Goal: Information Seeking & Learning: Check status

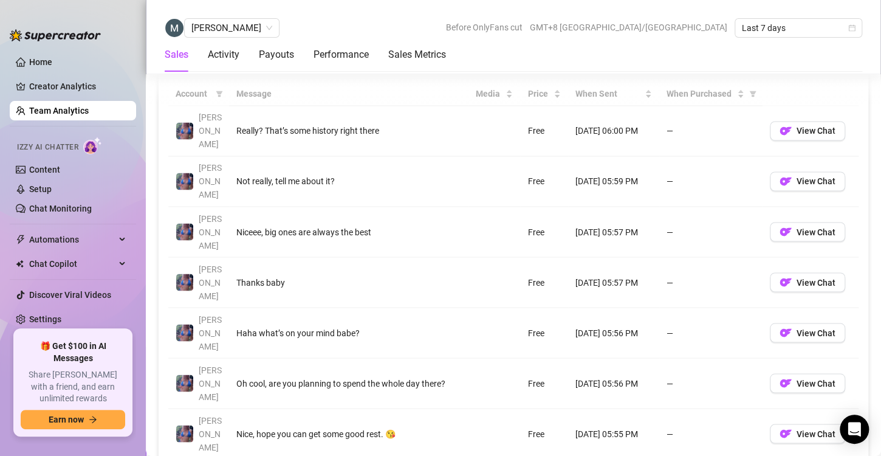
scroll to position [910, 0]
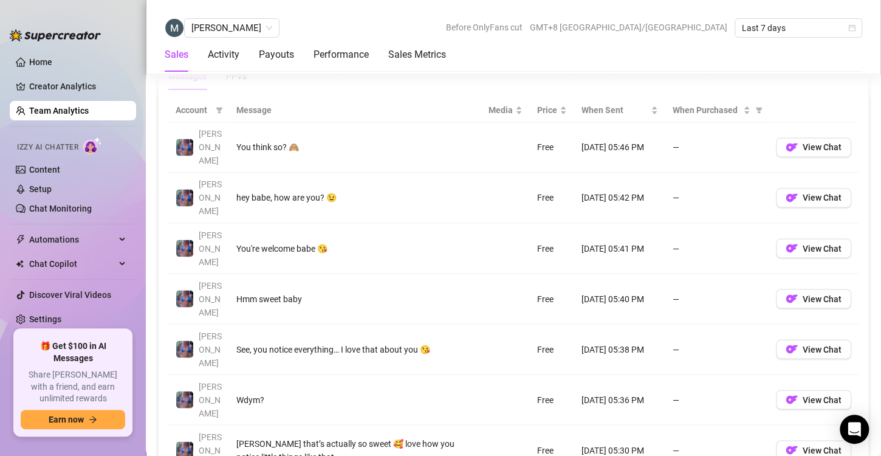
scroll to position [870, 0]
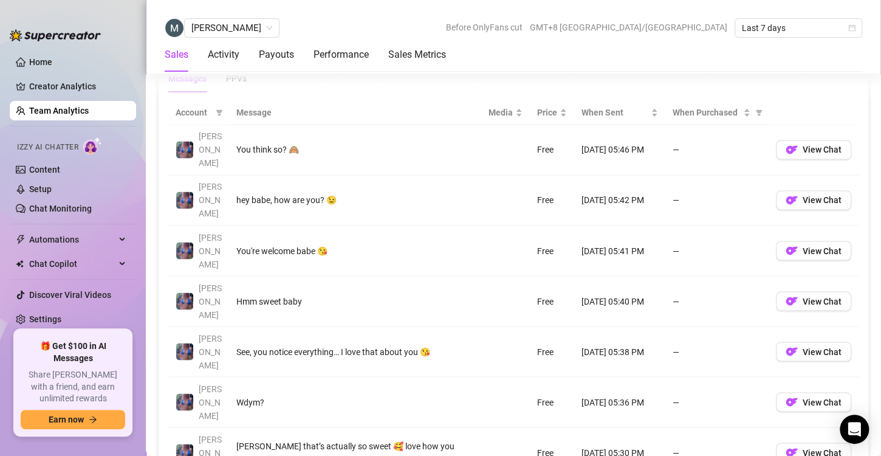
click at [758, 447] on div "Account Message Media Price When Sent When Purchased [PERSON_NAME] You think so…" at bounding box center [513, 382] width 690 height 562
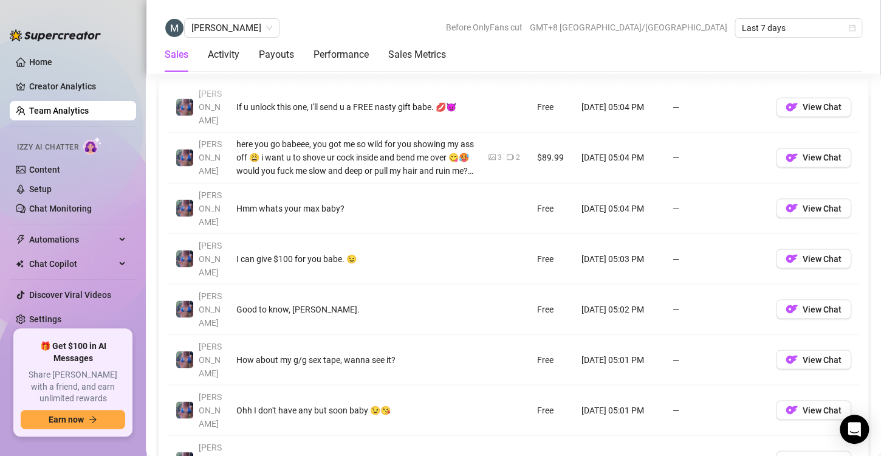
scroll to position [913, 0]
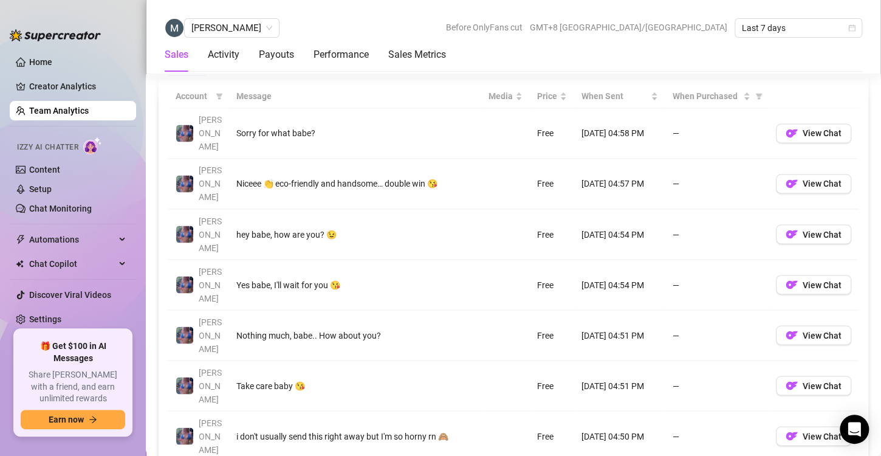
scroll to position [893, 0]
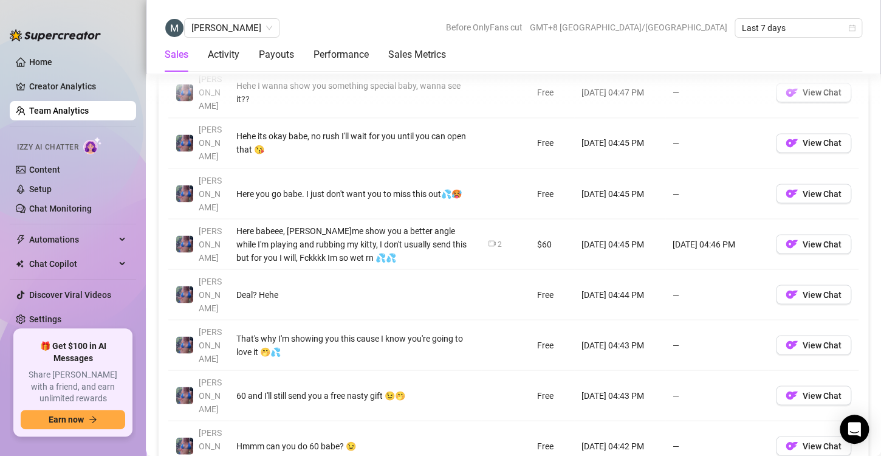
scroll to position [937, 0]
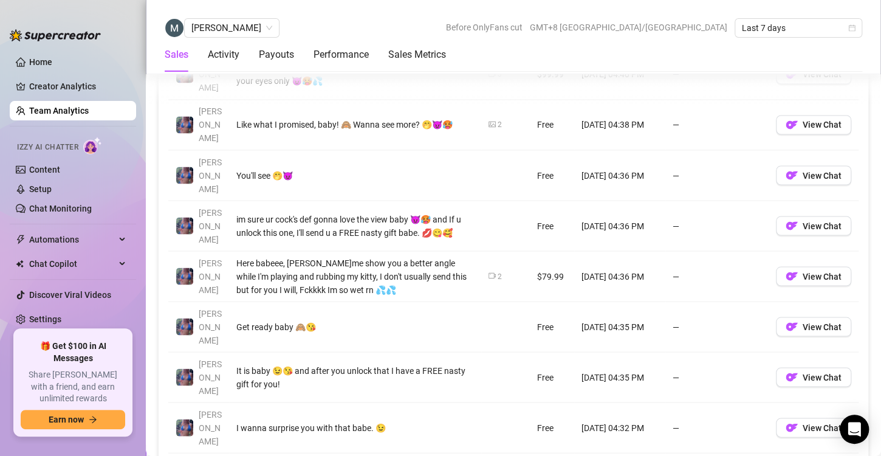
scroll to position [945, 0]
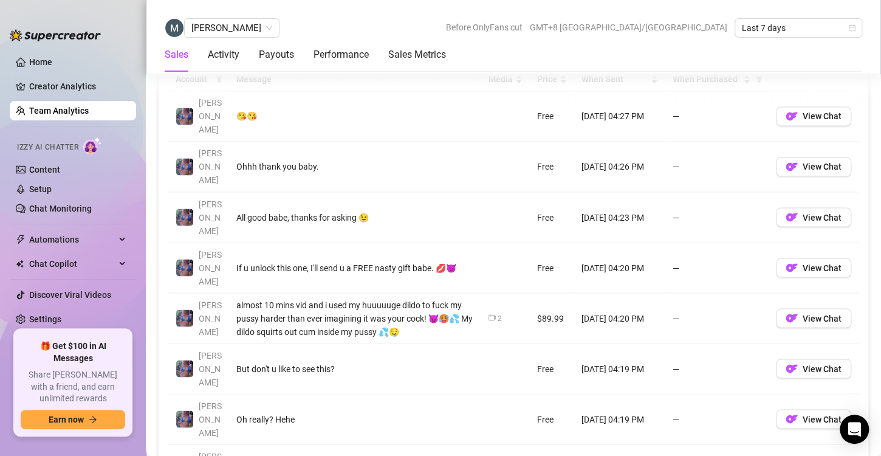
scroll to position [923, 0]
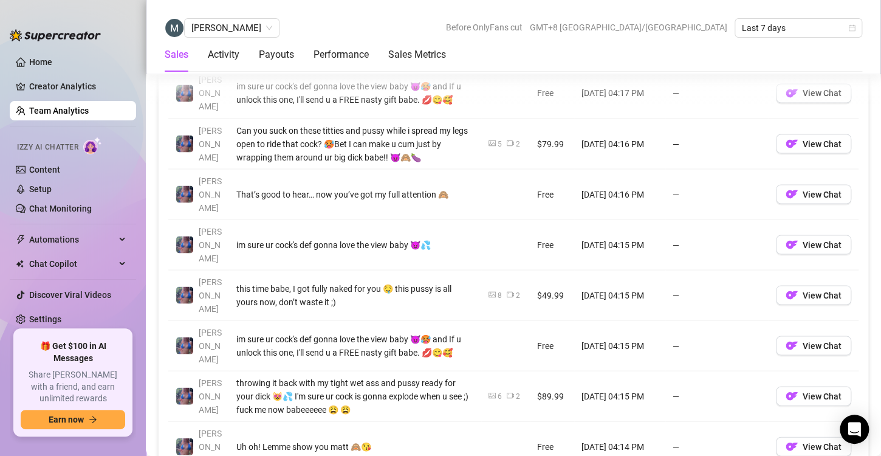
scroll to position [980, 0]
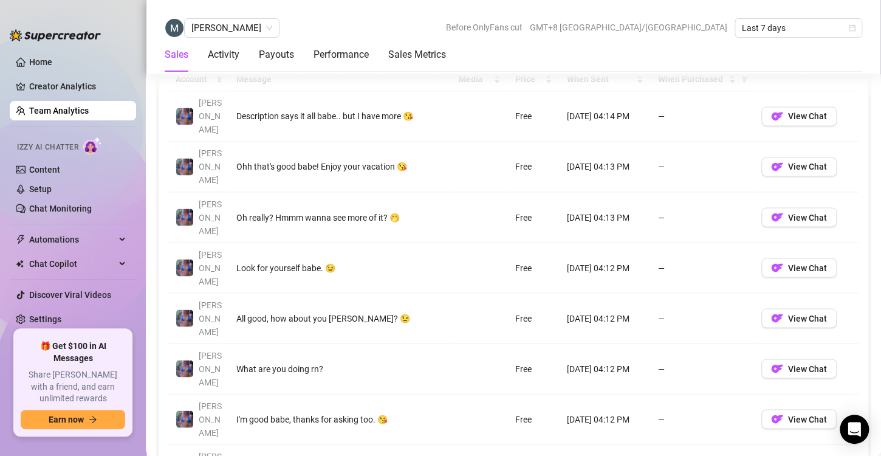
scroll to position [910, 0]
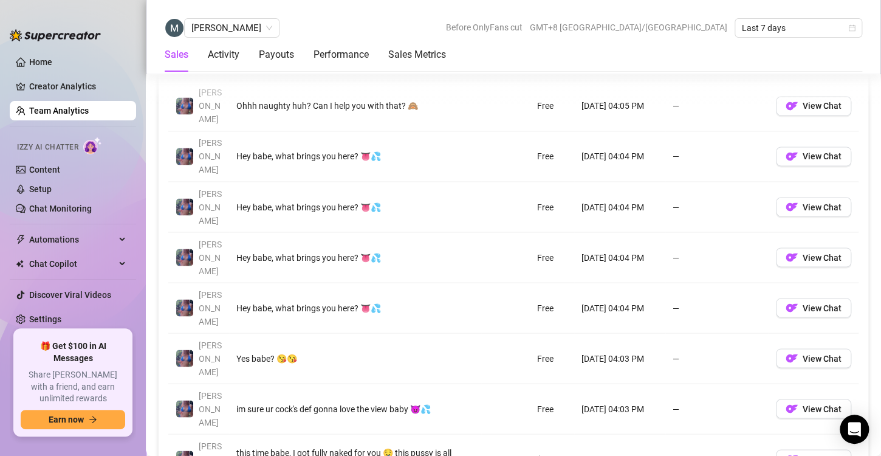
scroll to position [915, 0]
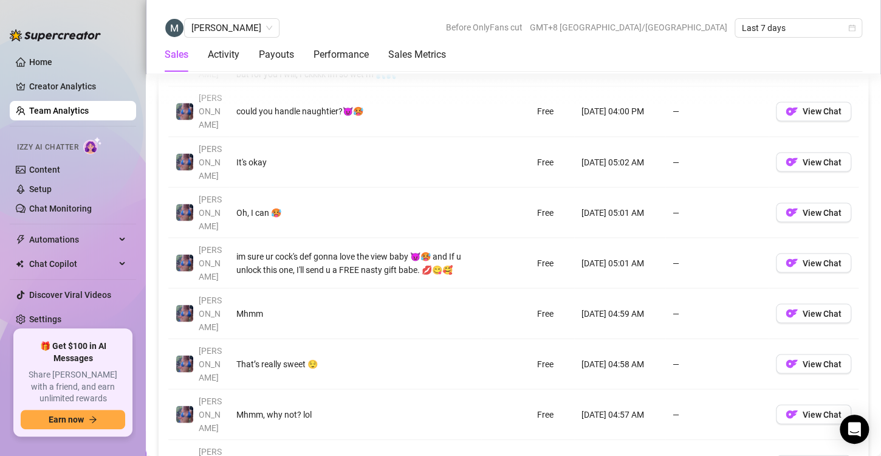
scroll to position [960, 0]
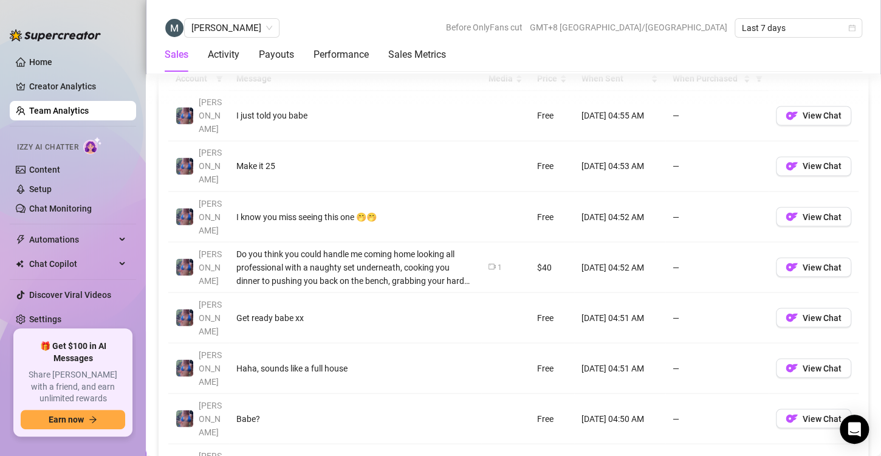
scroll to position [907, 0]
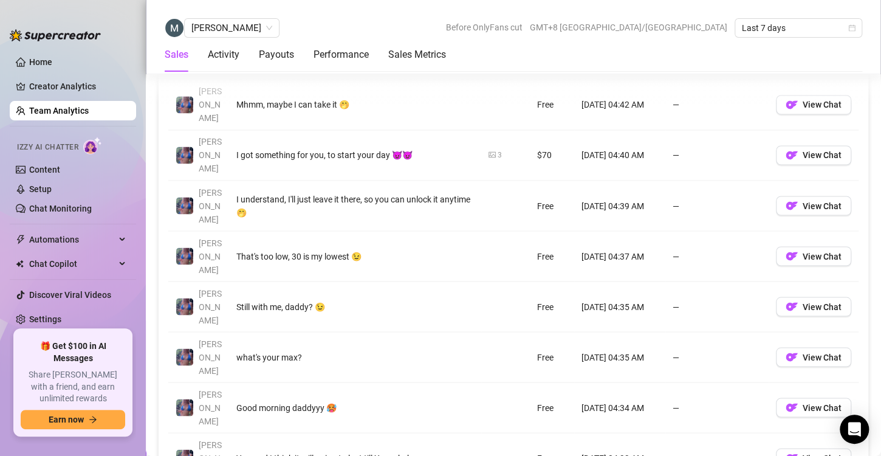
scroll to position [915, 0]
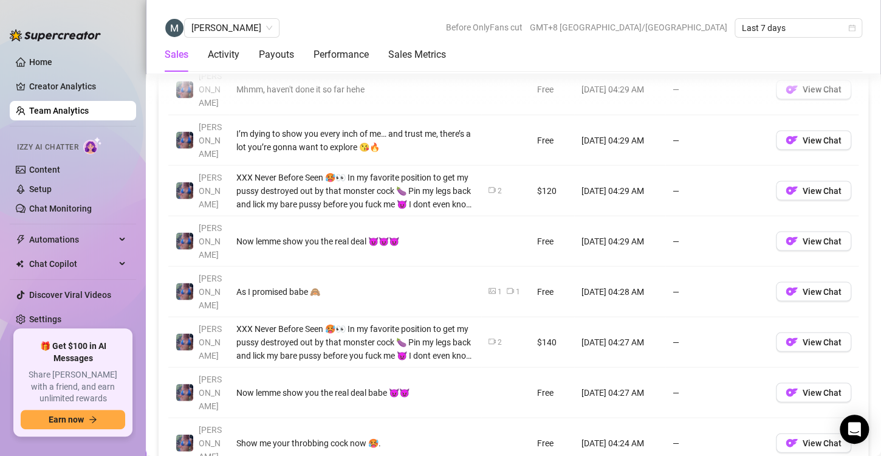
scroll to position [981, 0]
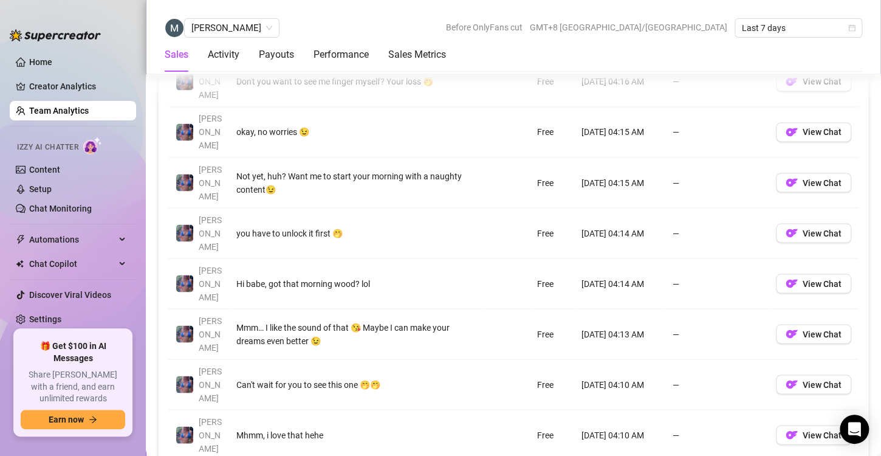
scroll to position [947, 0]
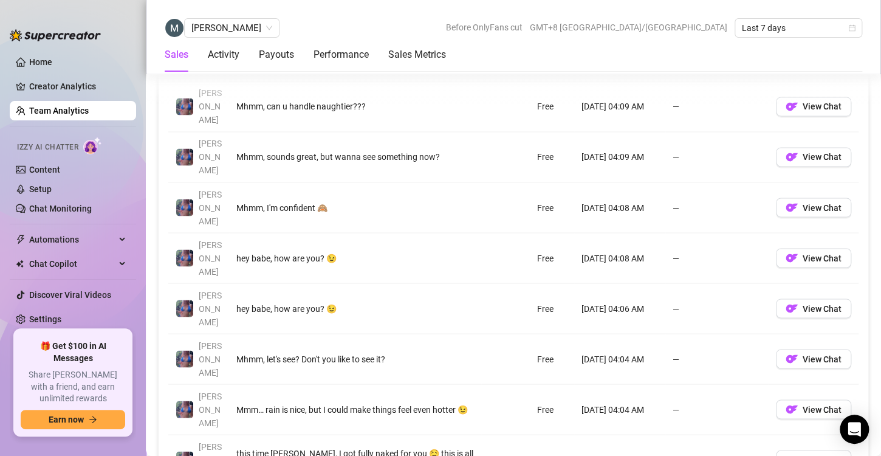
scroll to position [917, 0]
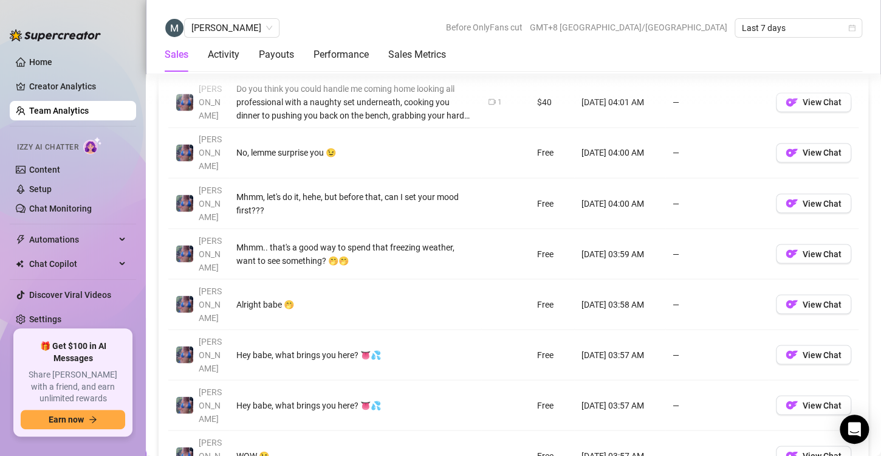
scroll to position [920, 0]
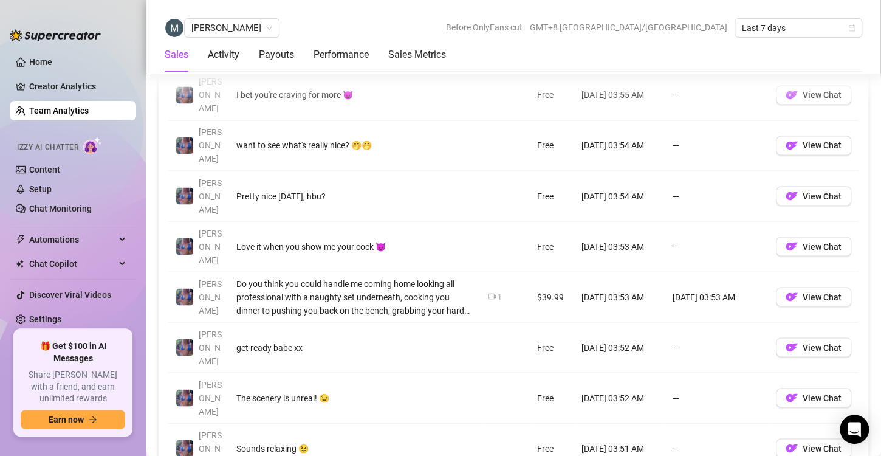
scroll to position [925, 0]
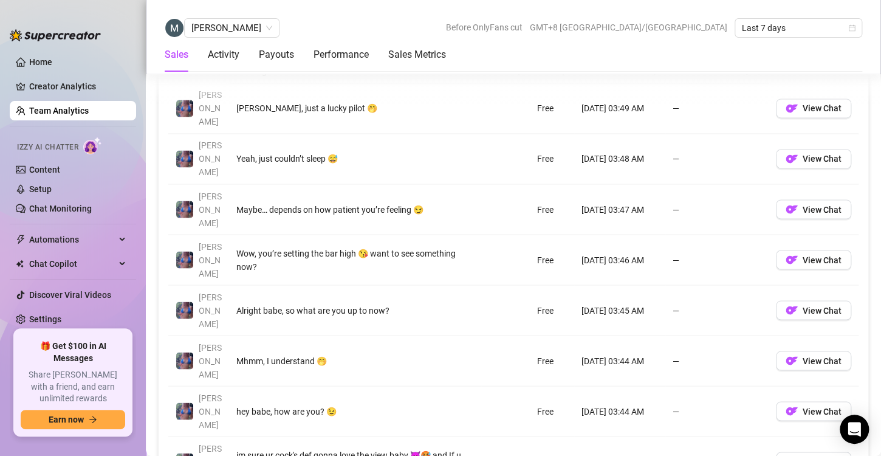
scroll to position [915, 0]
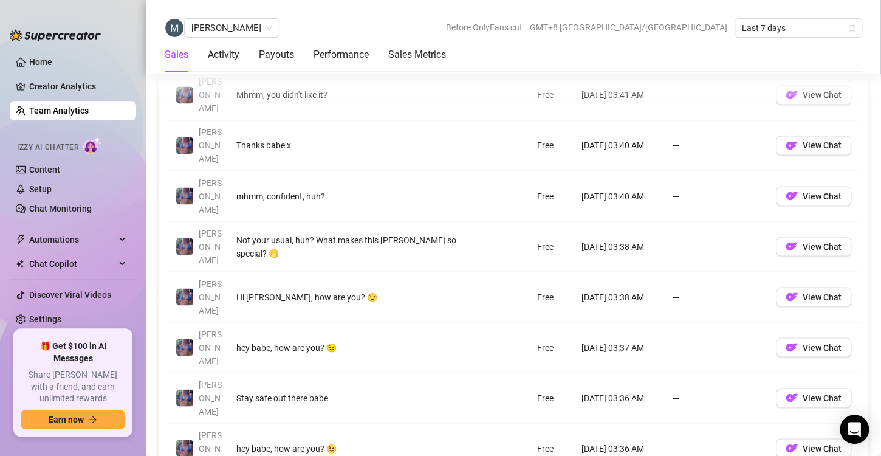
scroll to position [943, 0]
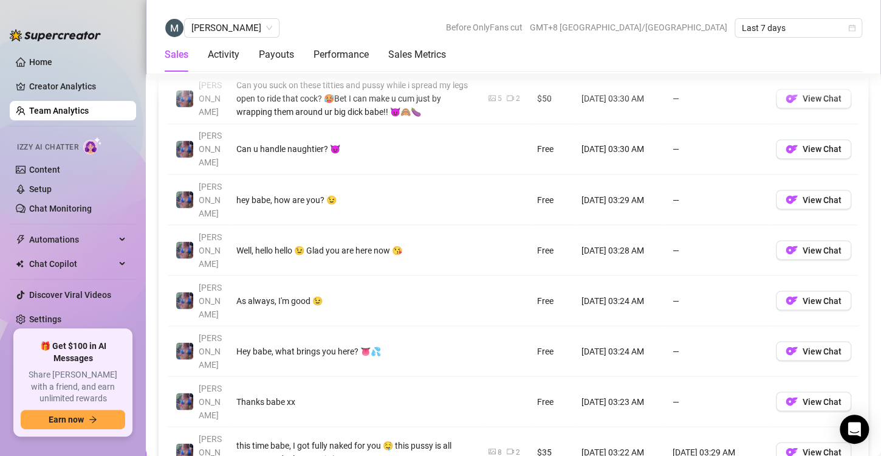
scroll to position [923, 0]
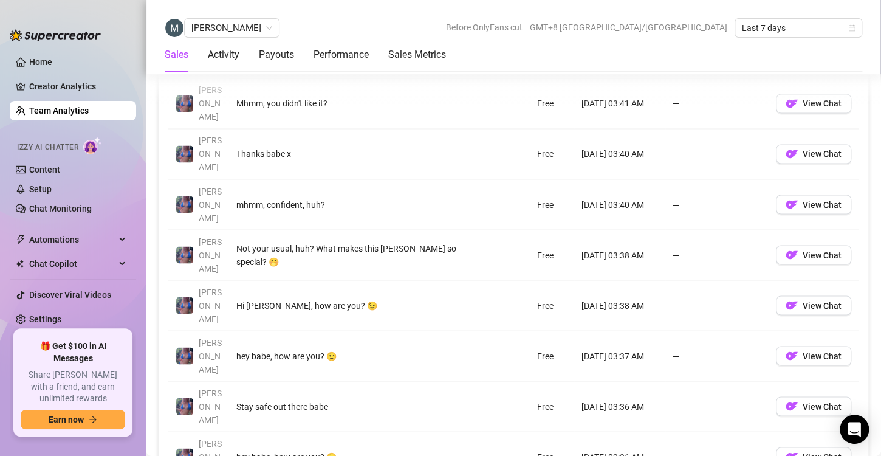
scroll to position [941, 0]
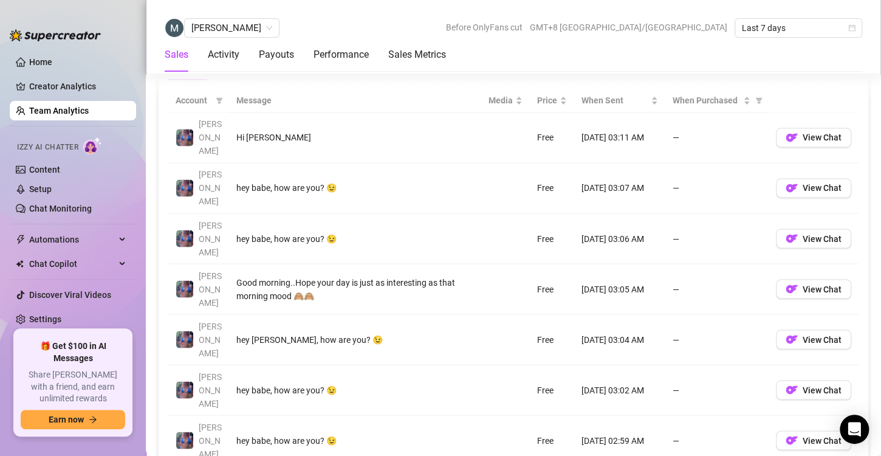
scroll to position [888, 0]
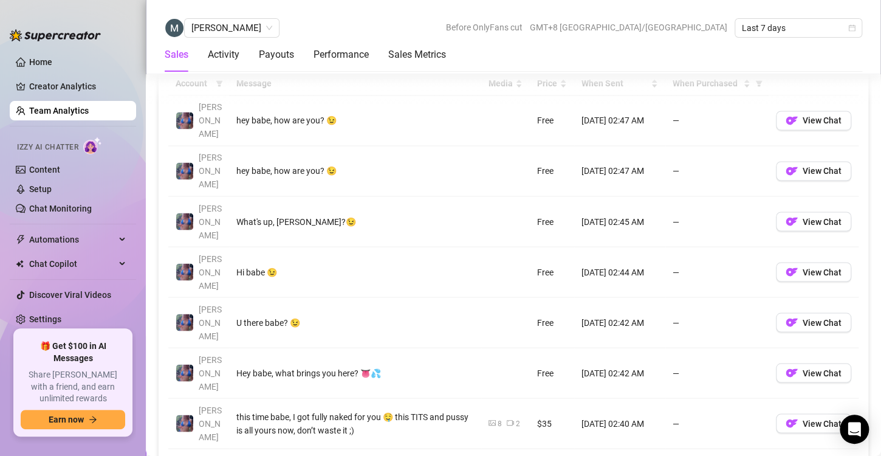
scroll to position [899, 0]
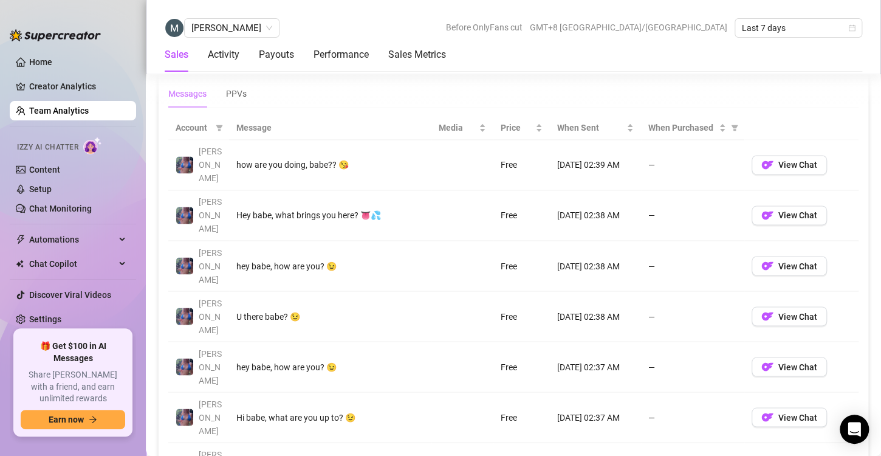
scroll to position [875, 0]
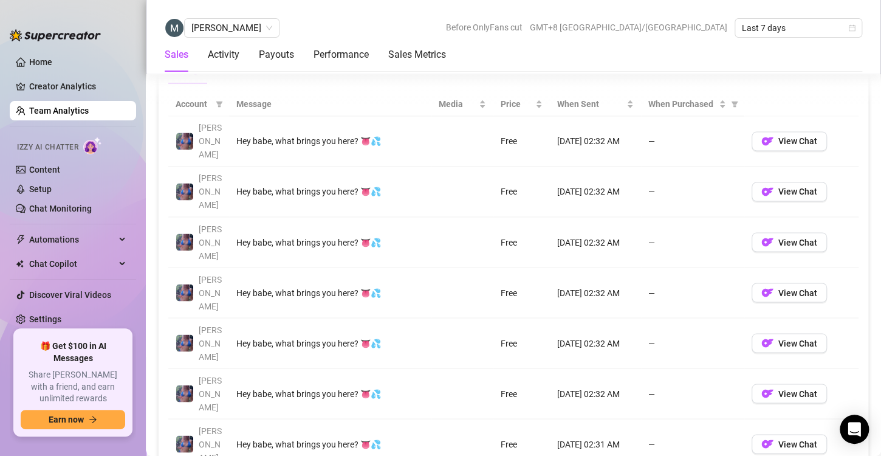
scroll to position [882, 0]
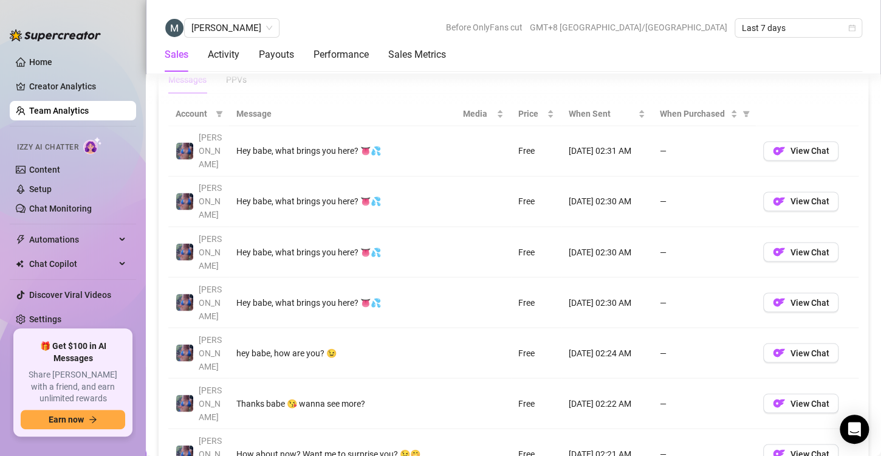
scroll to position [890, 0]
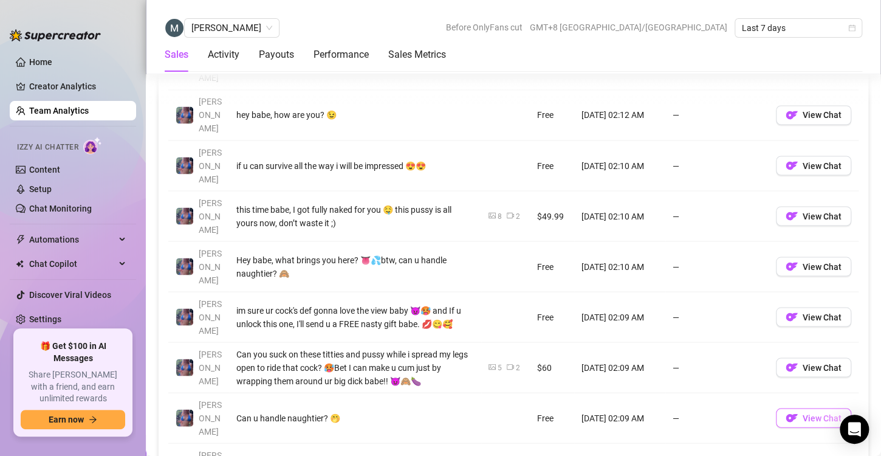
scroll to position [957, 0]
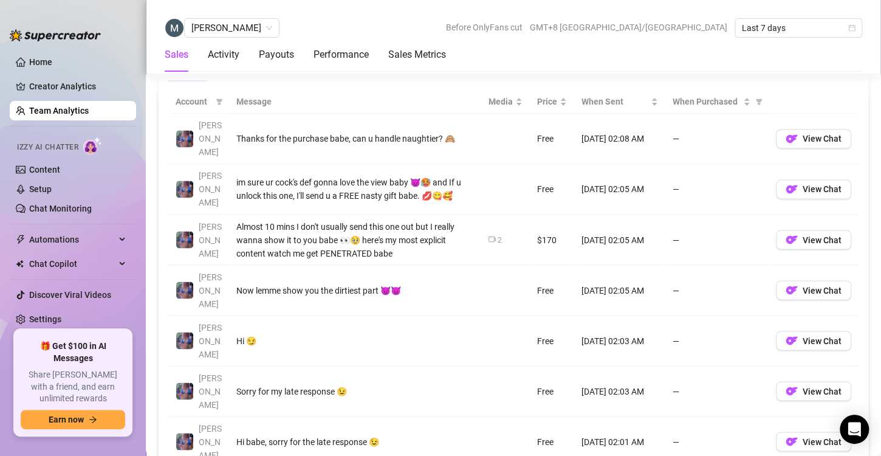
scroll to position [893, 0]
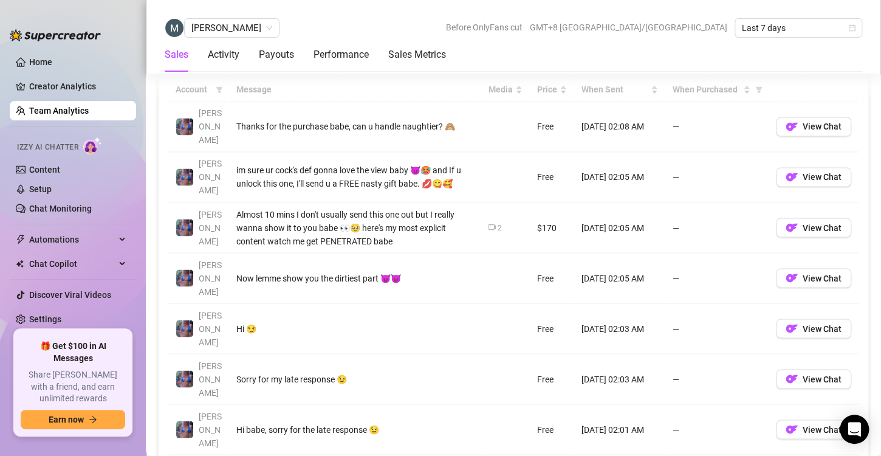
click at [63, 112] on link "Team Analytics" at bounding box center [59, 111] width 60 height 10
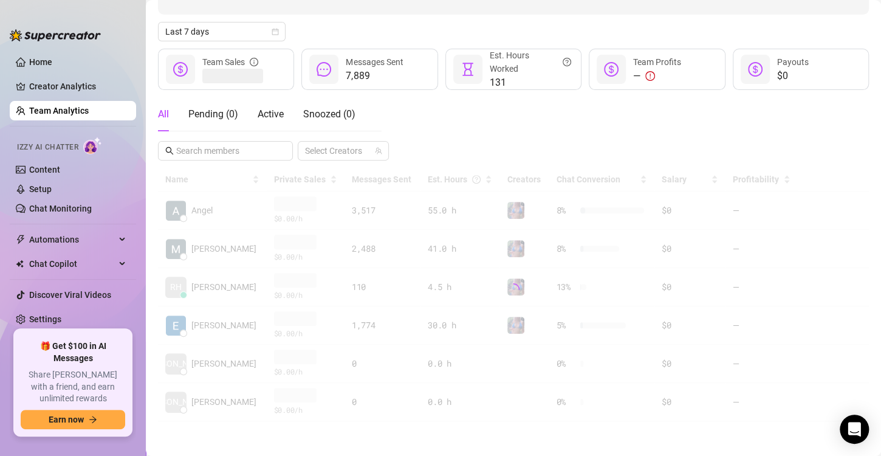
scroll to position [121, 0]
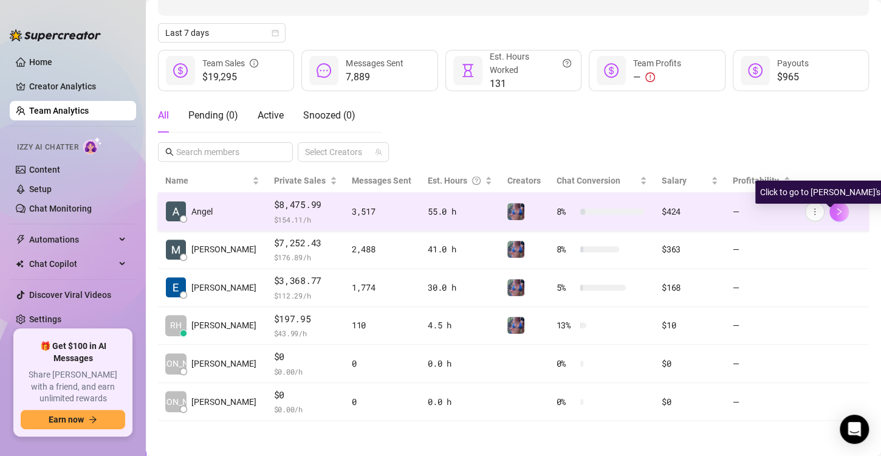
click at [829, 216] on button "button" at bounding box center [838, 211] width 19 height 19
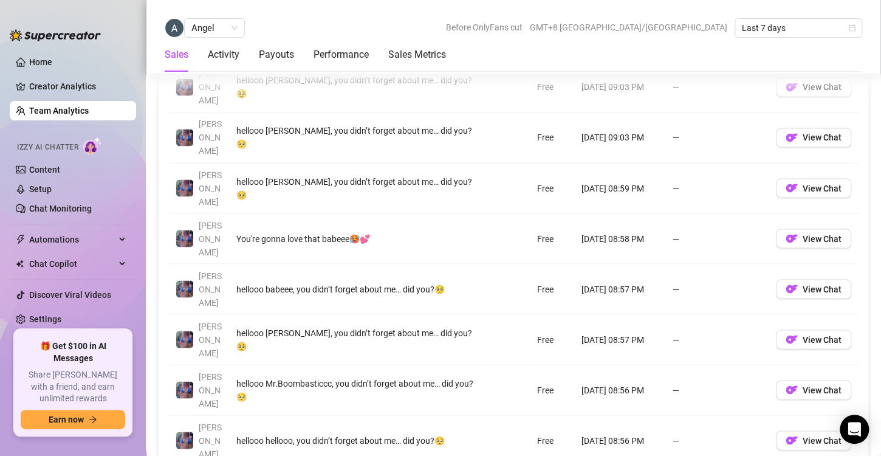
scroll to position [933, 0]
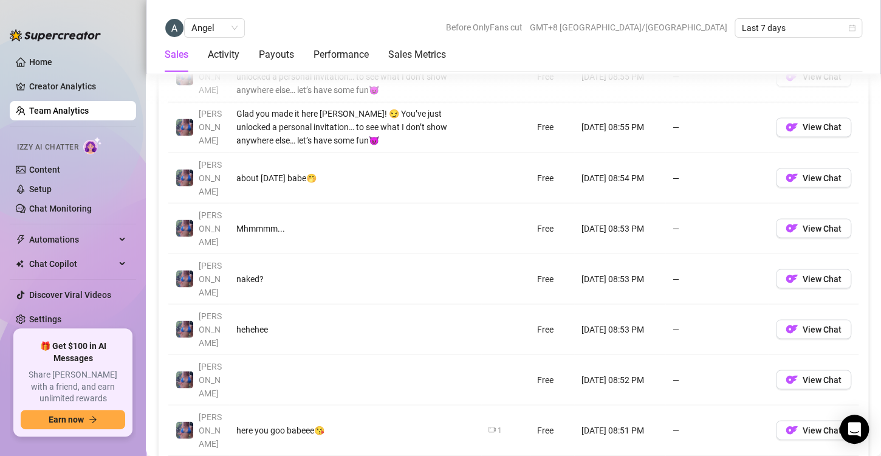
scroll to position [946, 0]
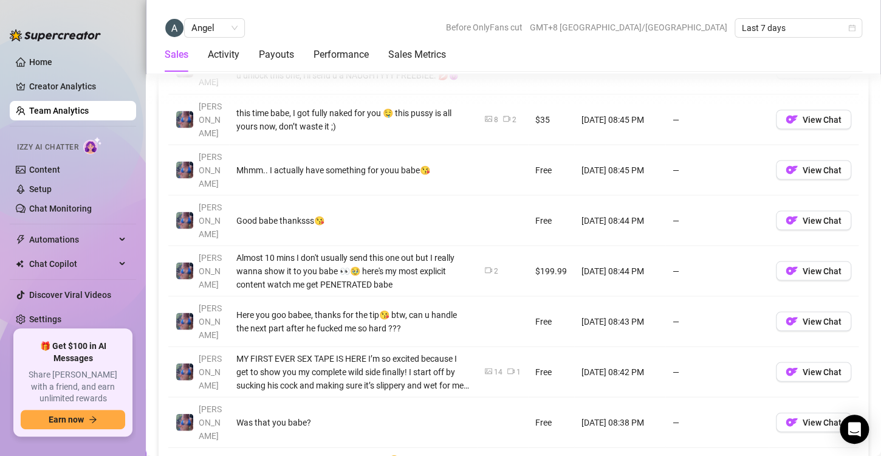
scroll to position [1002, 0]
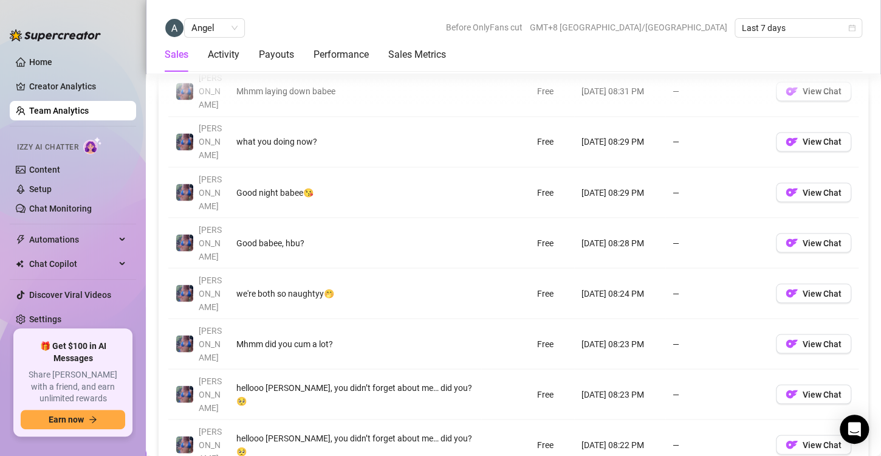
scroll to position [935, 0]
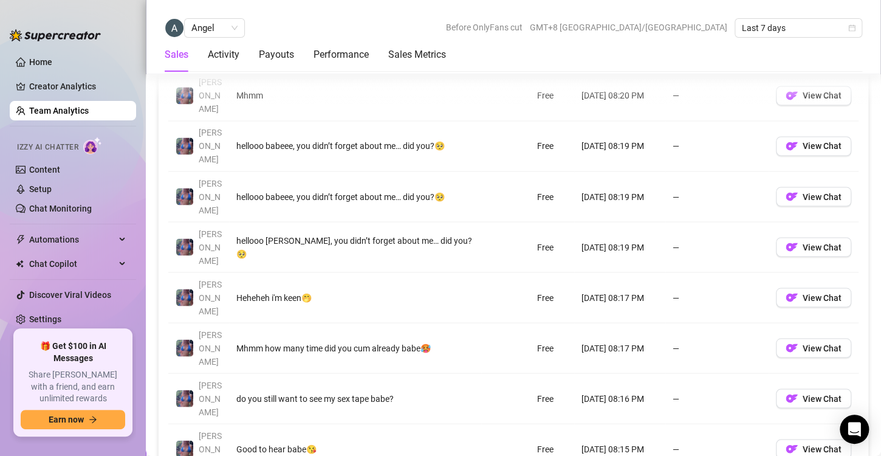
scroll to position [937, 0]
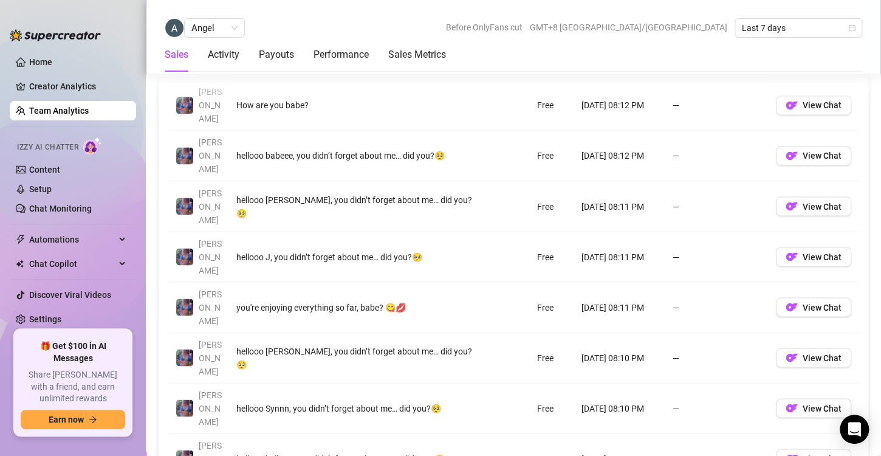
scroll to position [915, 0]
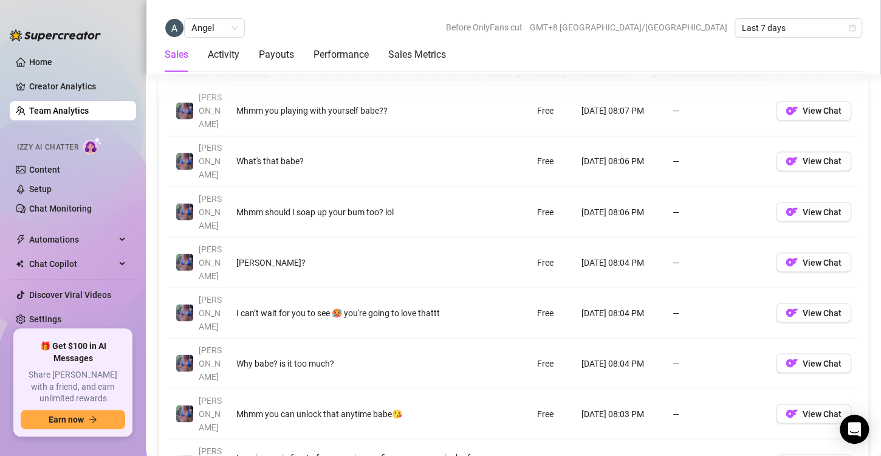
scroll to position [909, 0]
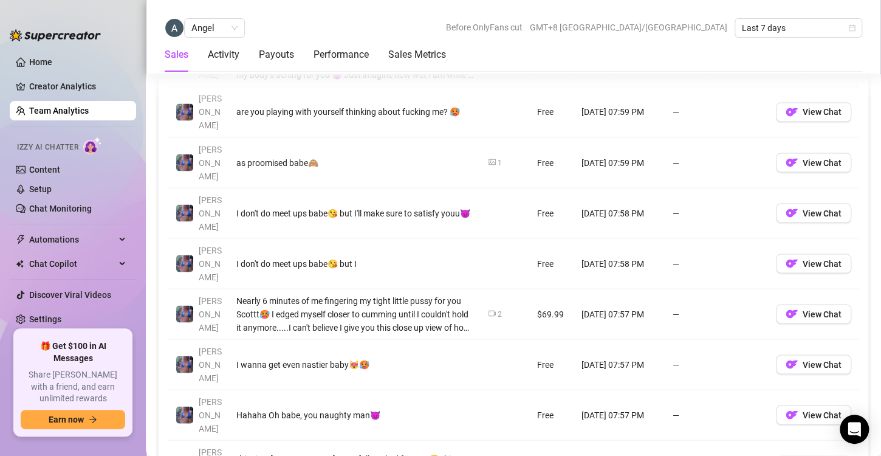
scroll to position [959, 0]
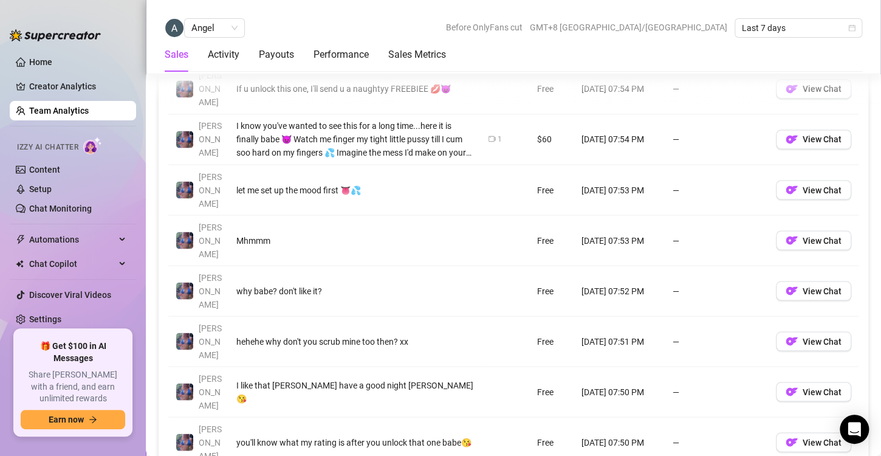
scroll to position [947, 0]
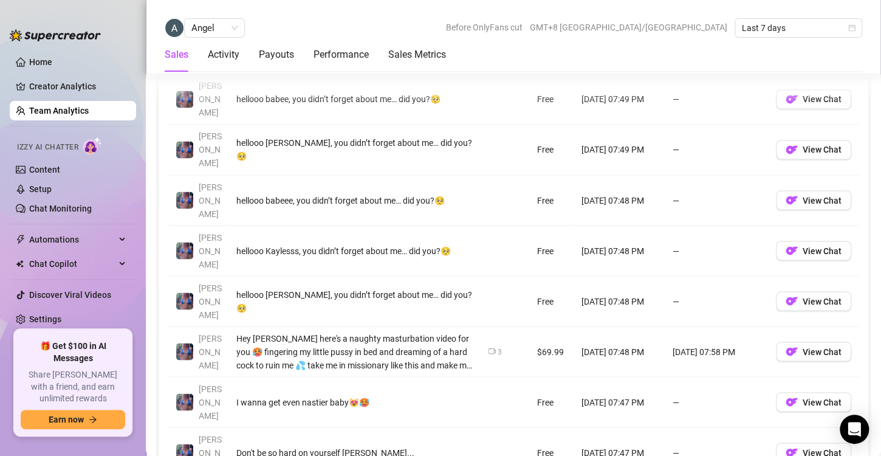
scroll to position [926, 0]
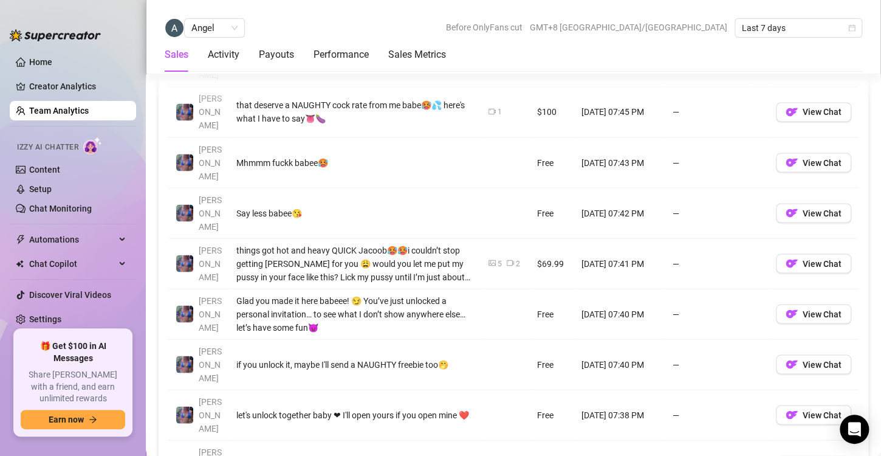
scroll to position [960, 0]
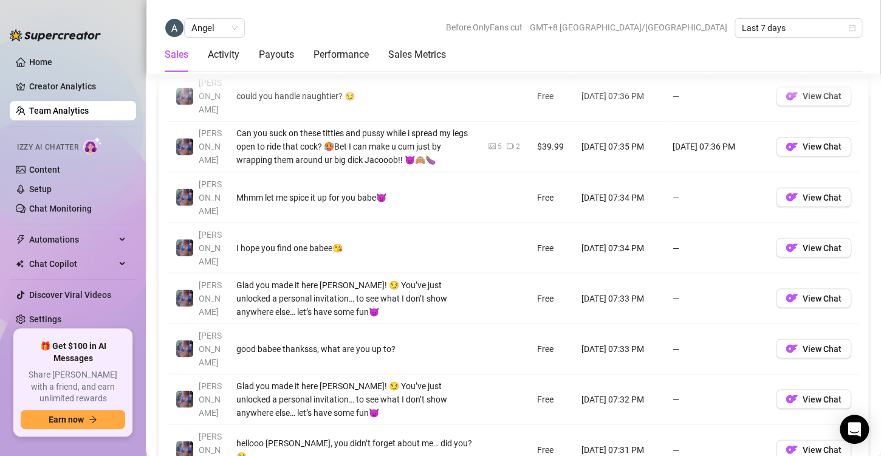
scroll to position [943, 0]
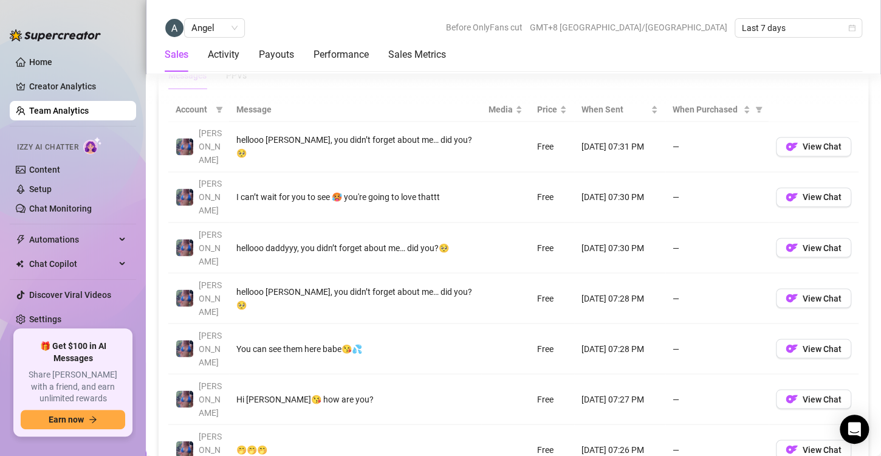
scroll to position [884, 0]
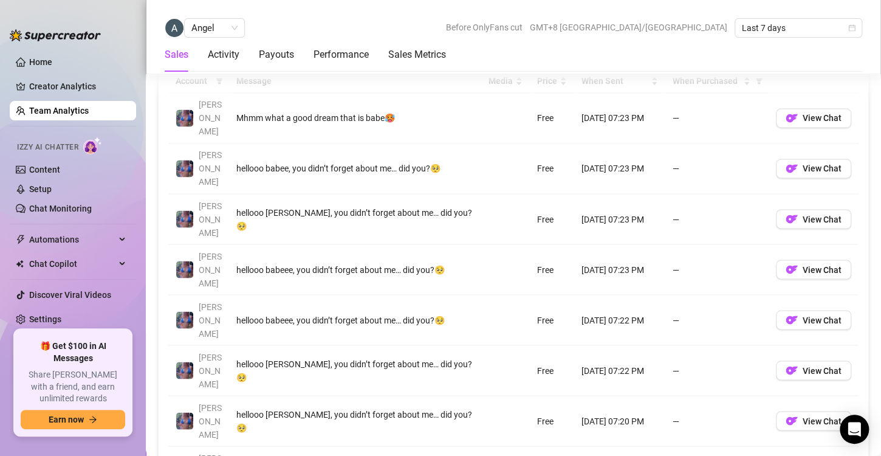
scroll to position [908, 0]
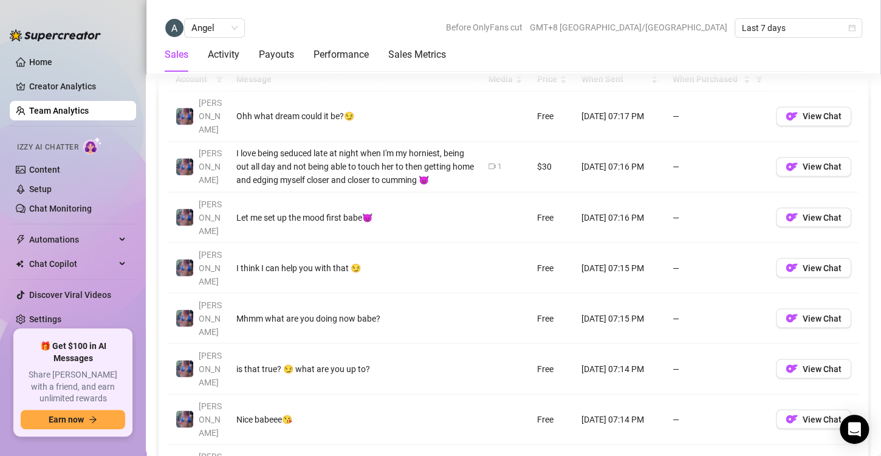
scroll to position [926, 0]
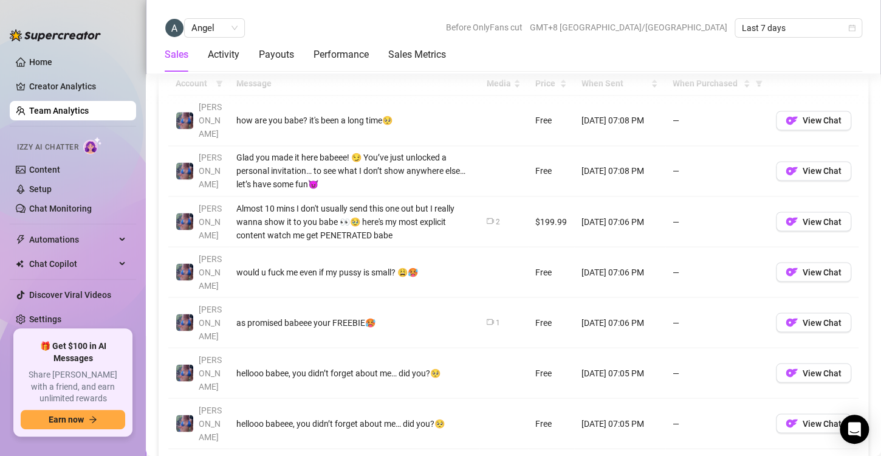
scroll to position [927, 0]
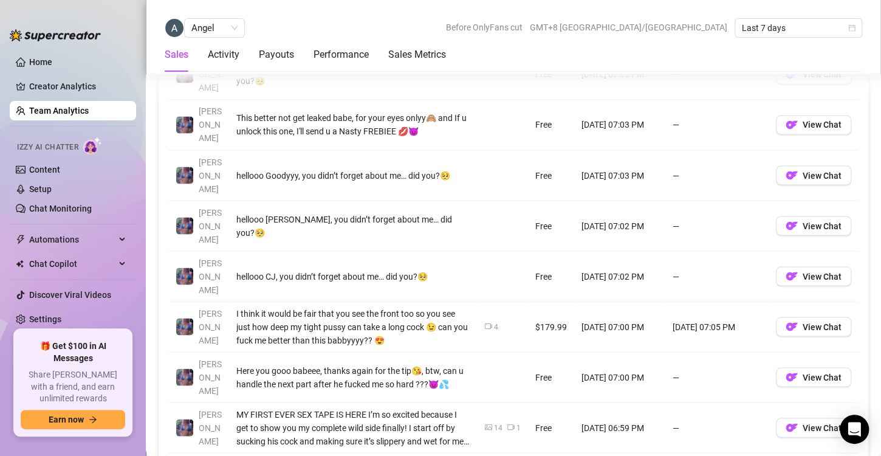
scroll to position [962, 0]
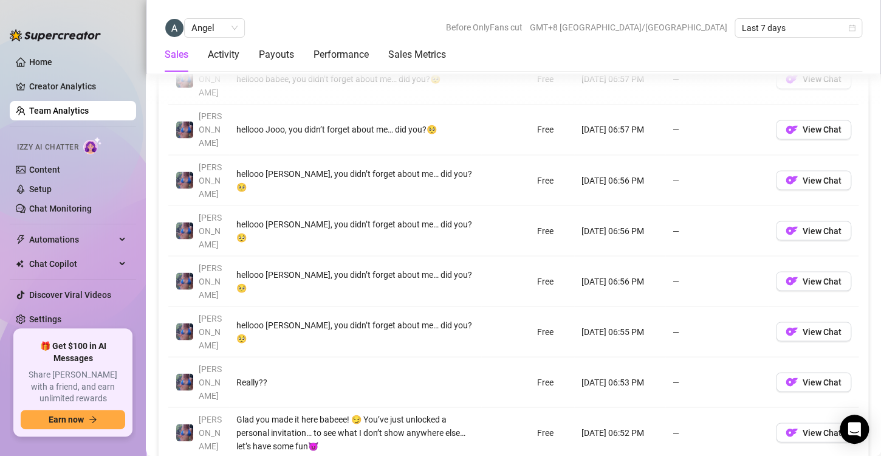
scroll to position [955, 0]
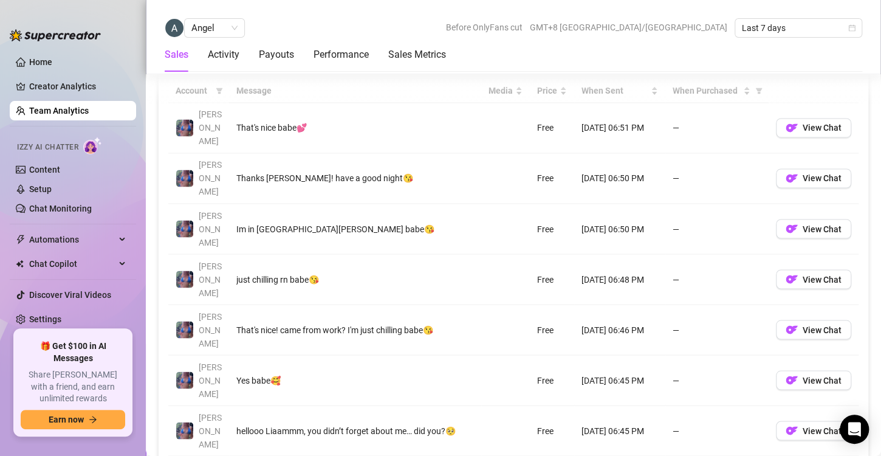
scroll to position [901, 0]
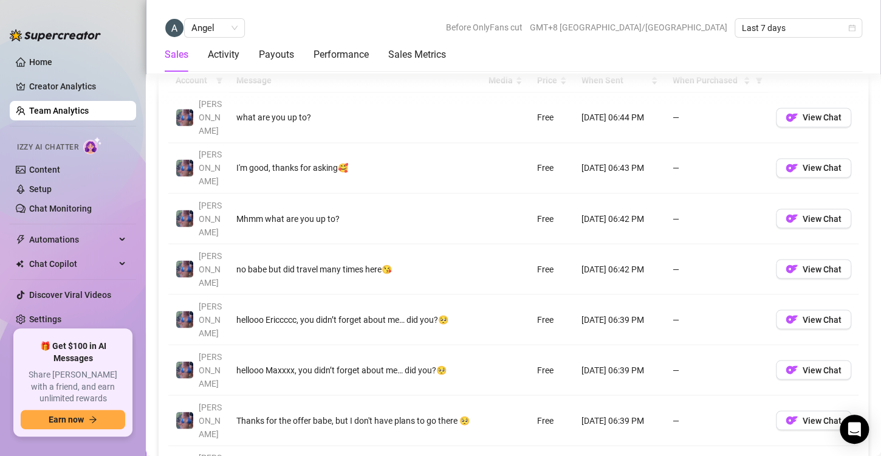
scroll to position [911, 0]
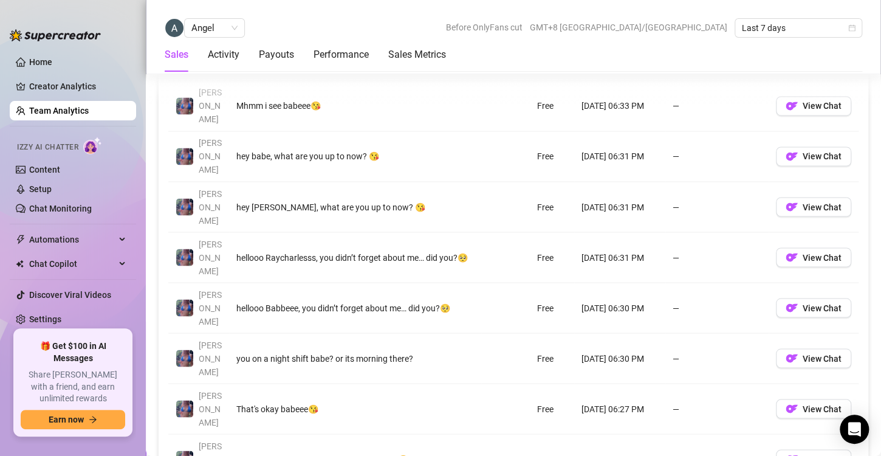
scroll to position [913, 0]
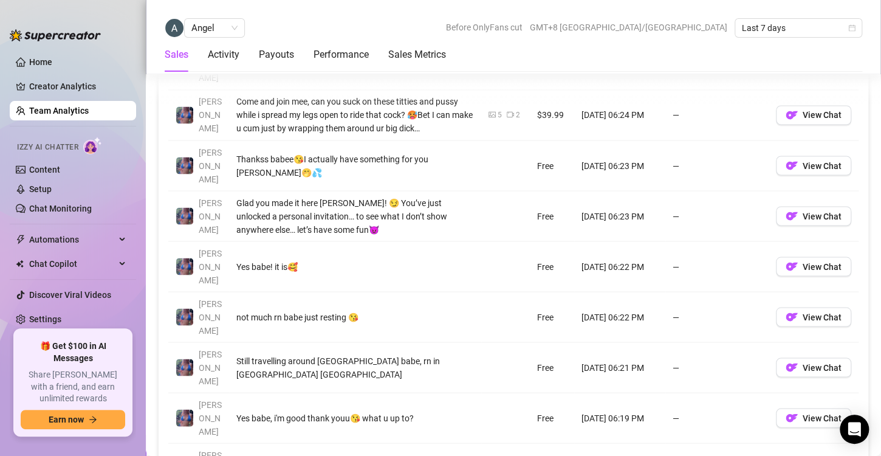
scroll to position [955, 0]
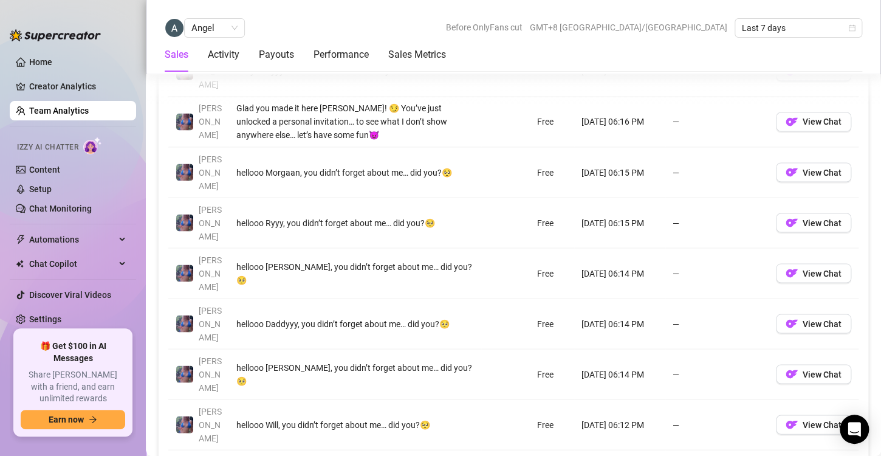
scroll to position [949, 0]
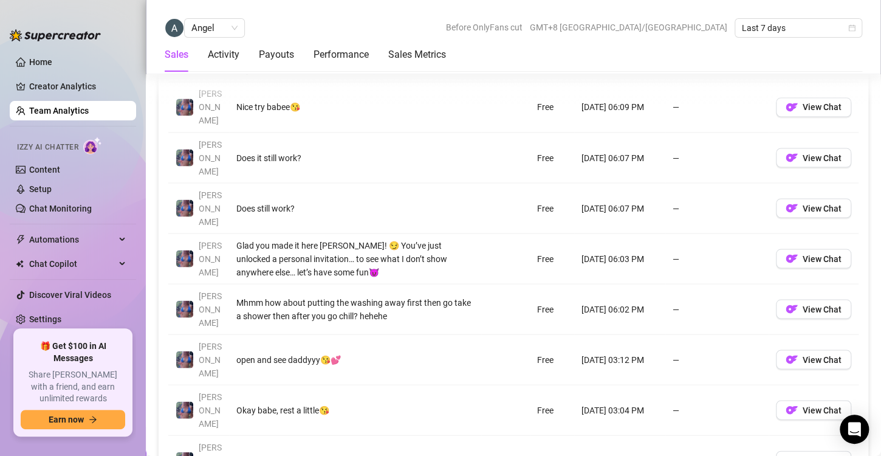
scroll to position [964, 0]
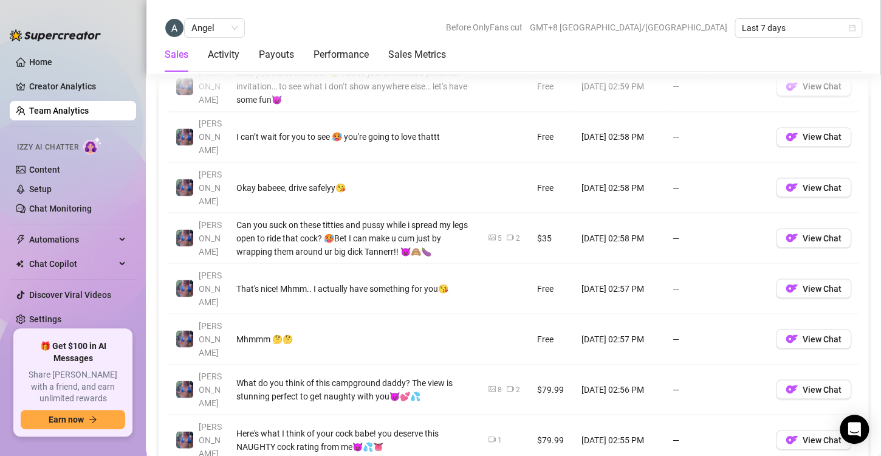
scroll to position [949, 0]
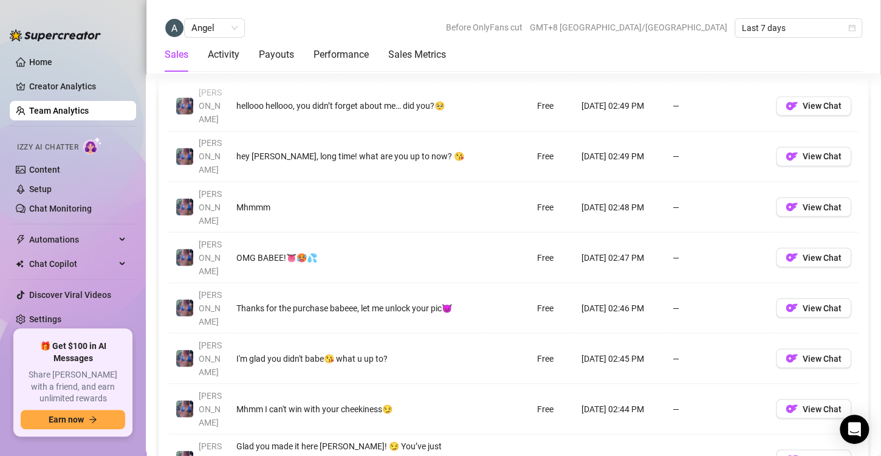
scroll to position [918, 0]
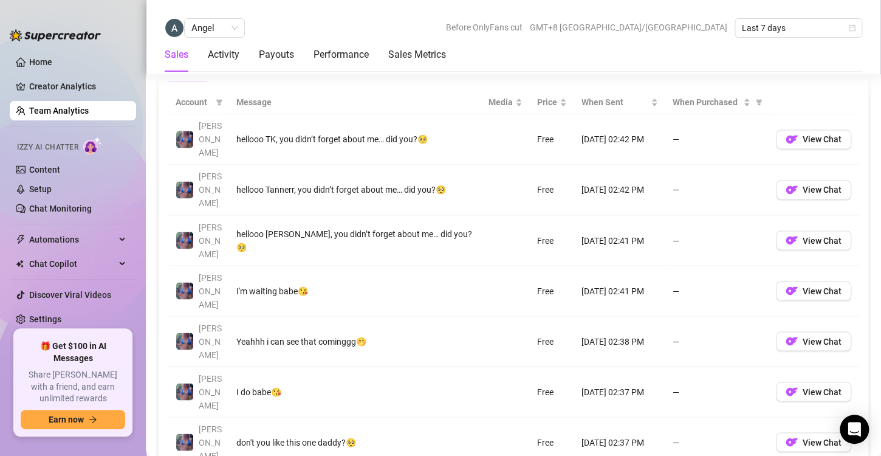
scroll to position [884, 0]
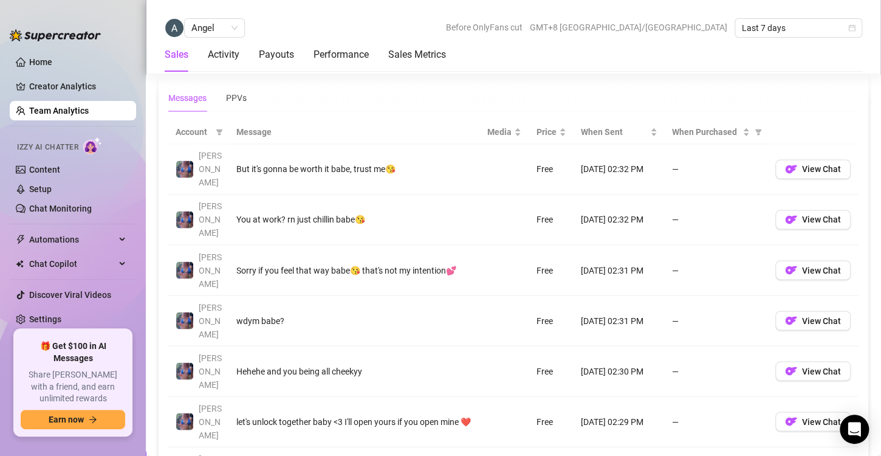
scroll to position [904, 0]
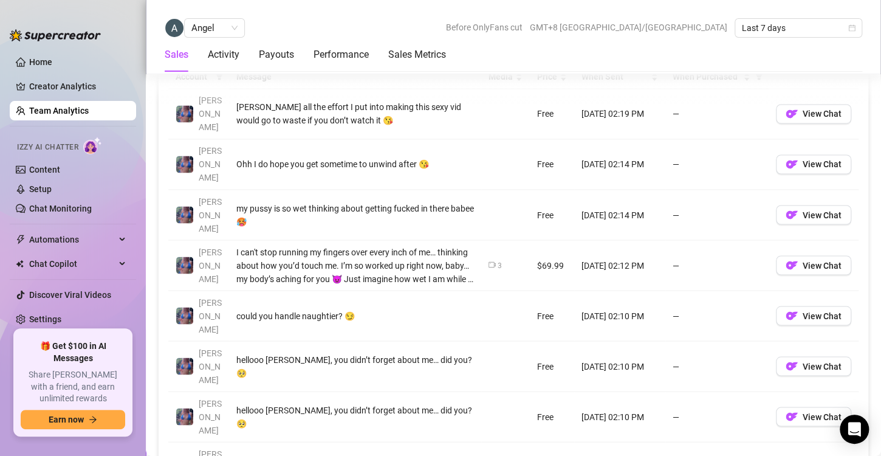
scroll to position [906, 0]
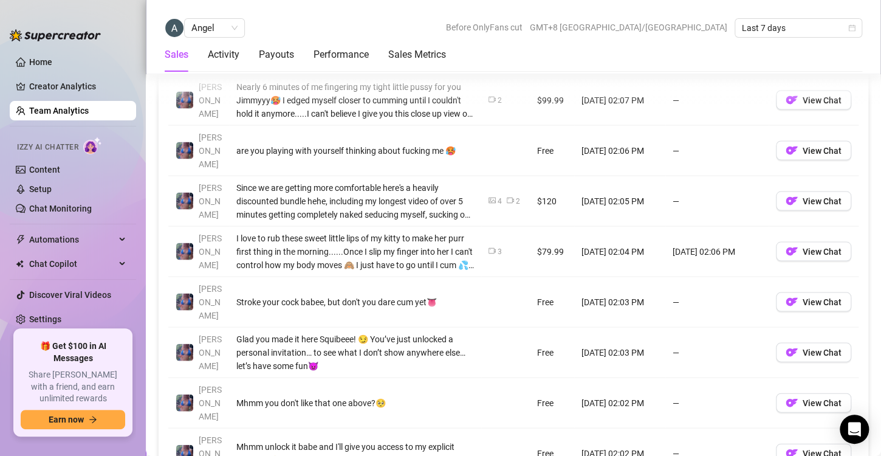
scroll to position [1023, 0]
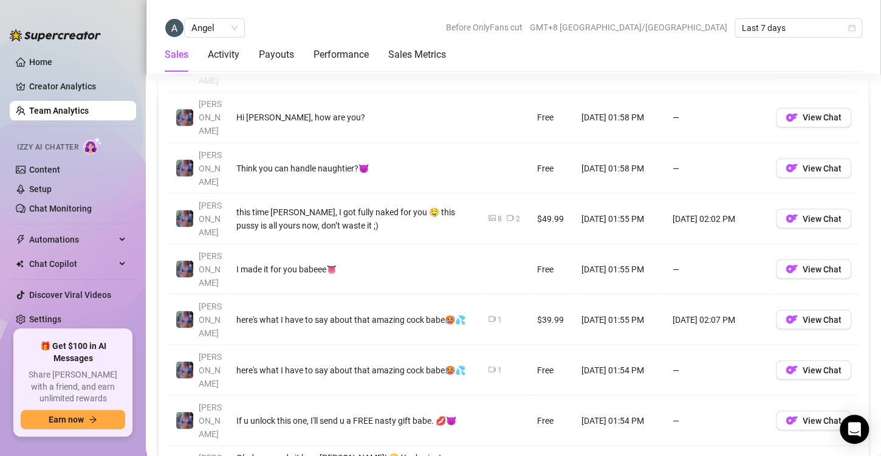
scroll to position [957, 0]
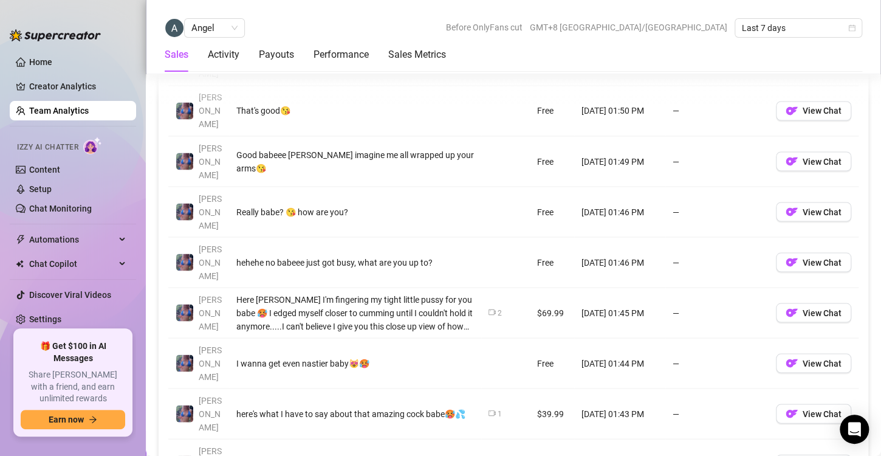
scroll to position [961, 0]
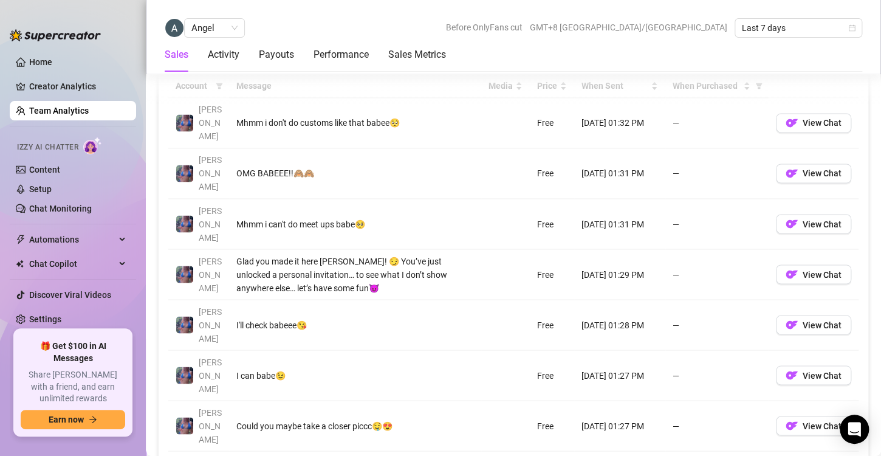
scroll to position [897, 0]
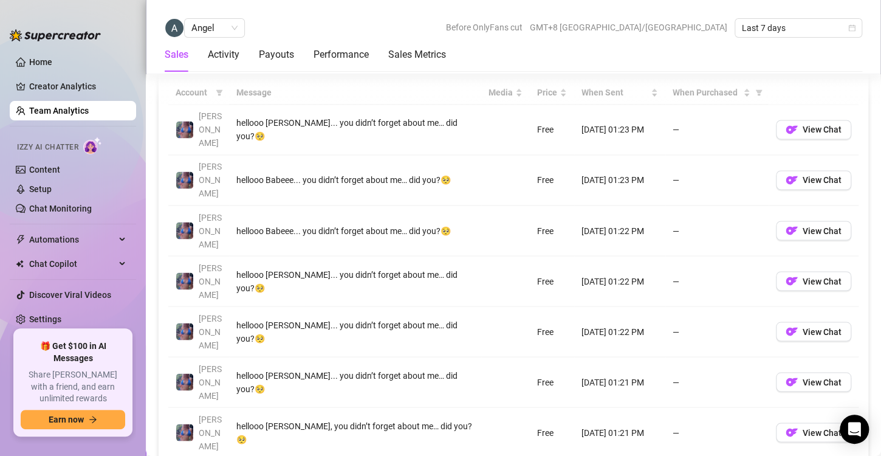
scroll to position [907, 0]
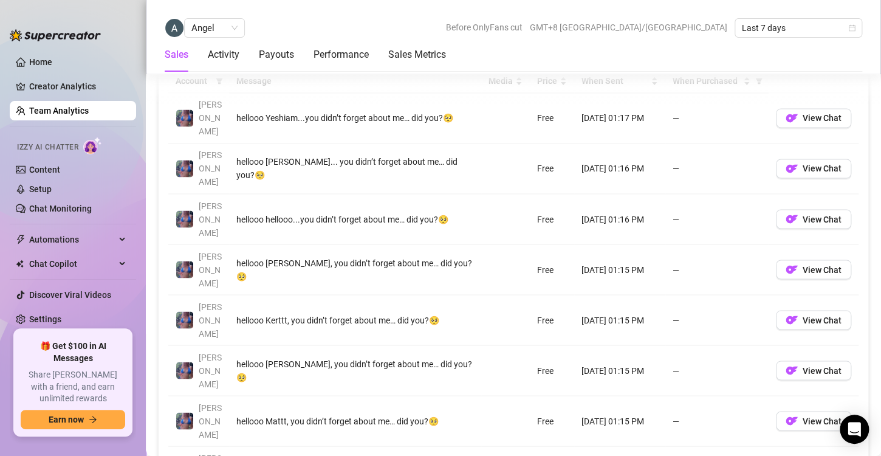
scroll to position [903, 0]
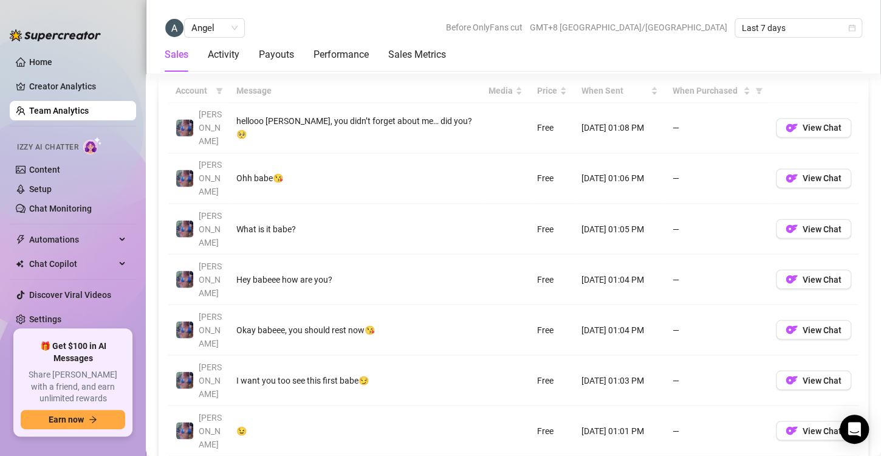
scroll to position [906, 0]
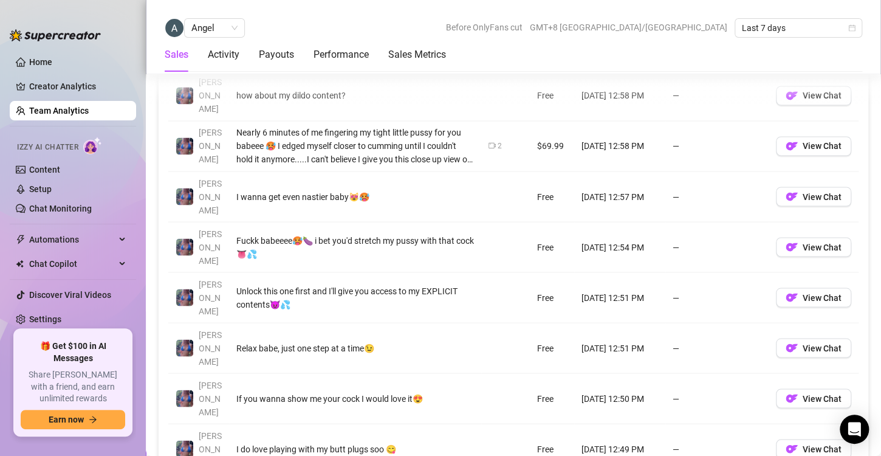
scroll to position [925, 0]
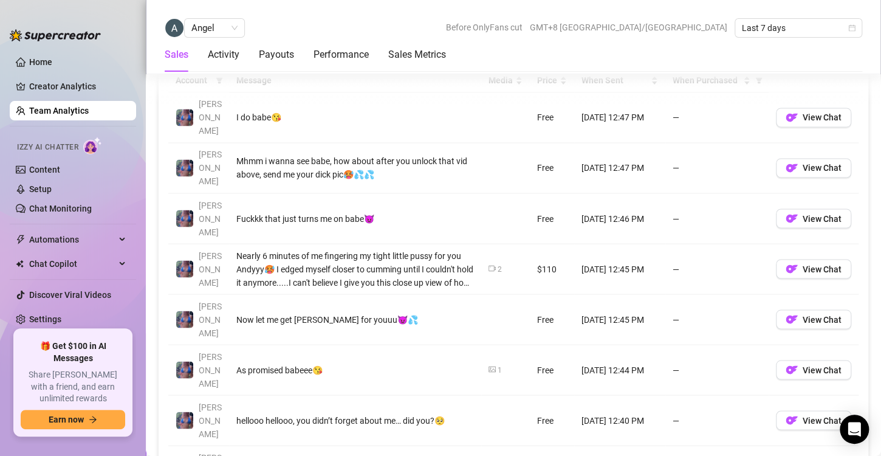
scroll to position [906, 0]
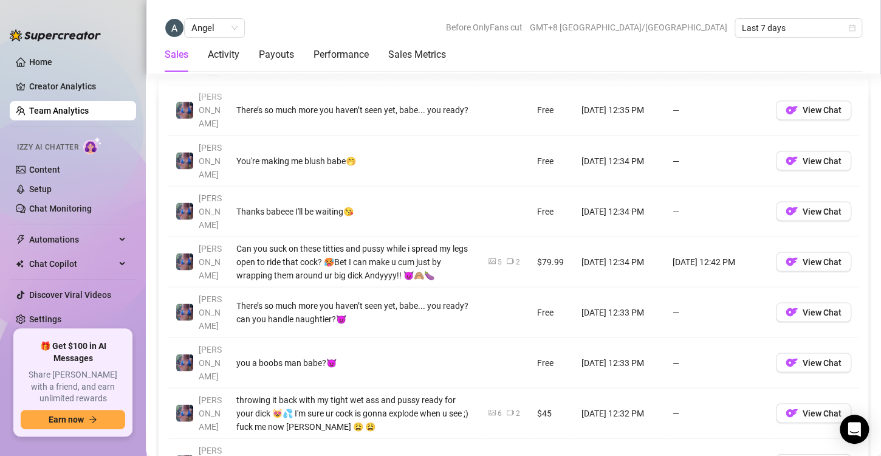
scroll to position [964, 0]
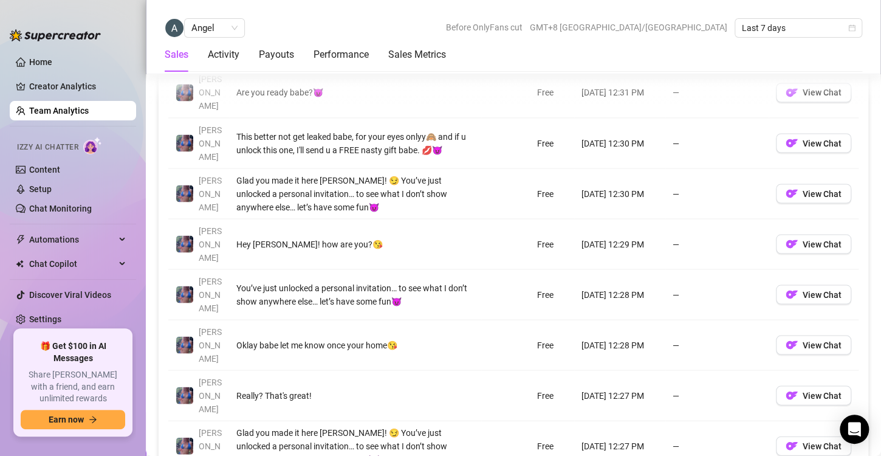
scroll to position [981, 0]
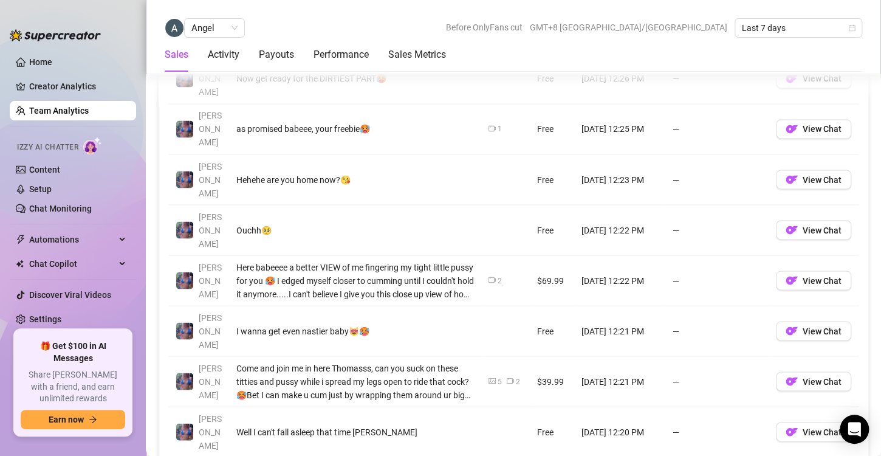
scroll to position [942, 0]
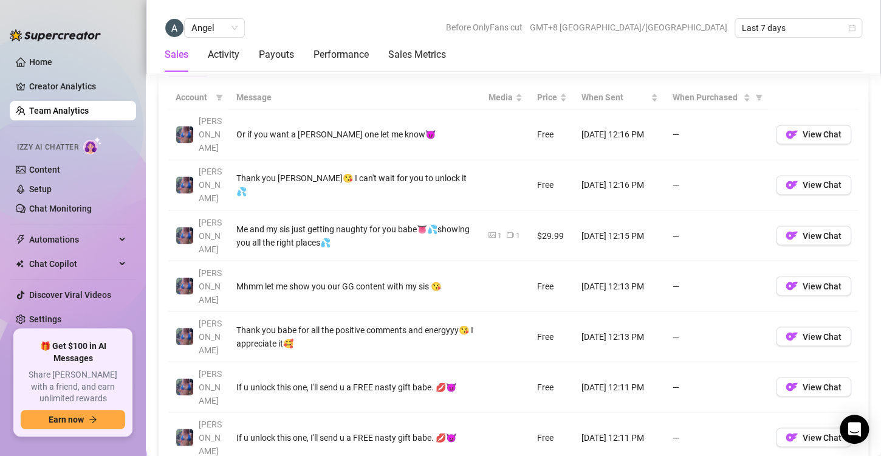
scroll to position [920, 0]
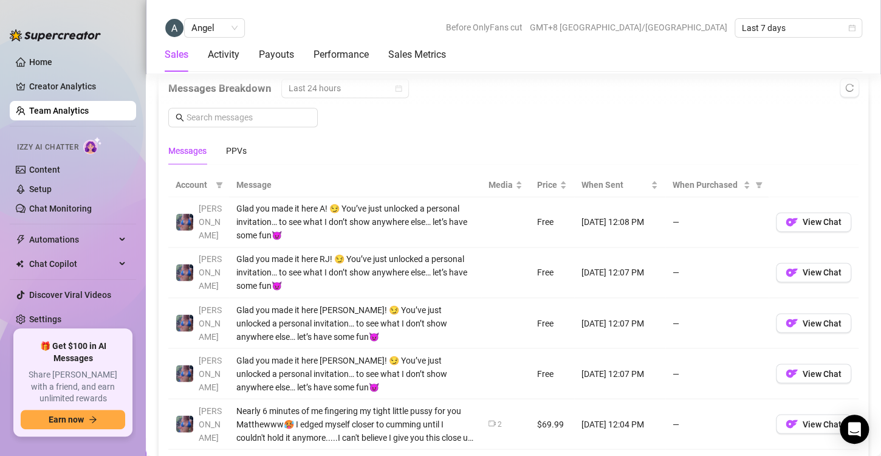
scroll to position [791, 0]
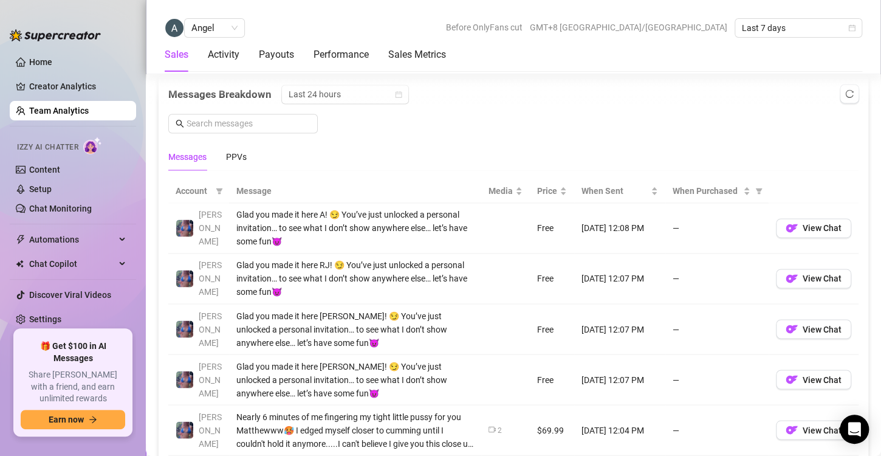
click at [66, 109] on link "Team Analytics" at bounding box center [59, 111] width 60 height 10
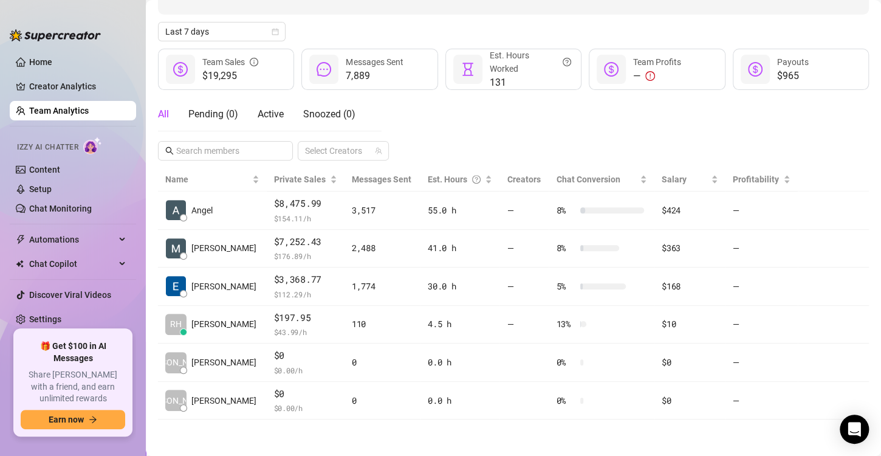
scroll to position [121, 0]
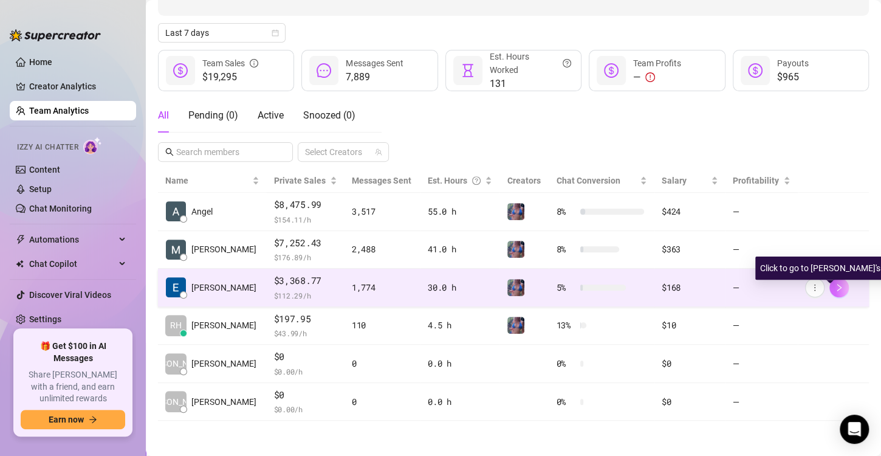
click at [834, 288] on icon "right" at bounding box center [838, 287] width 9 height 9
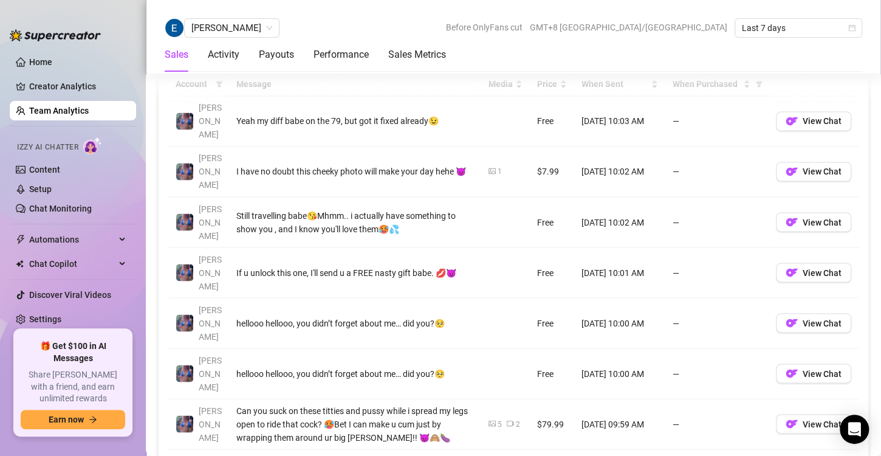
scroll to position [906, 0]
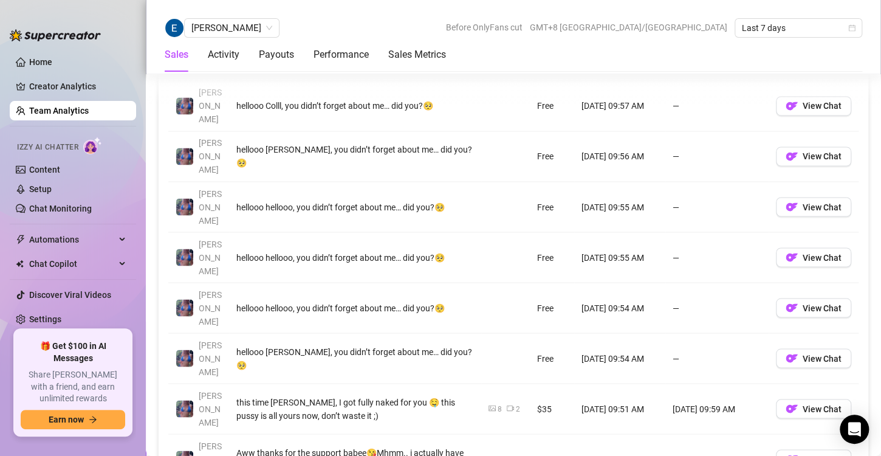
scroll to position [913, 0]
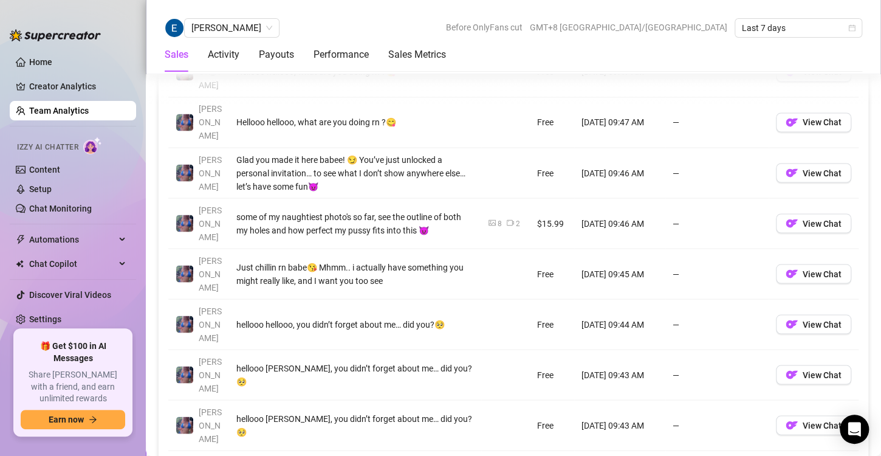
scroll to position [950, 0]
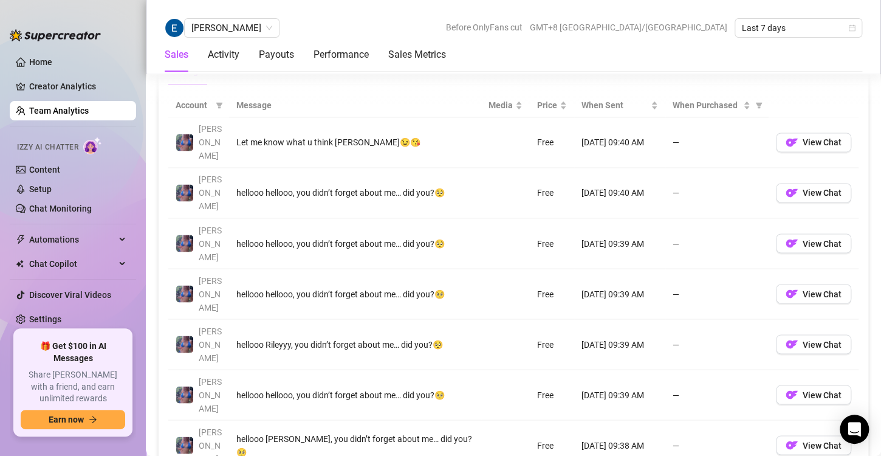
scroll to position [904, 0]
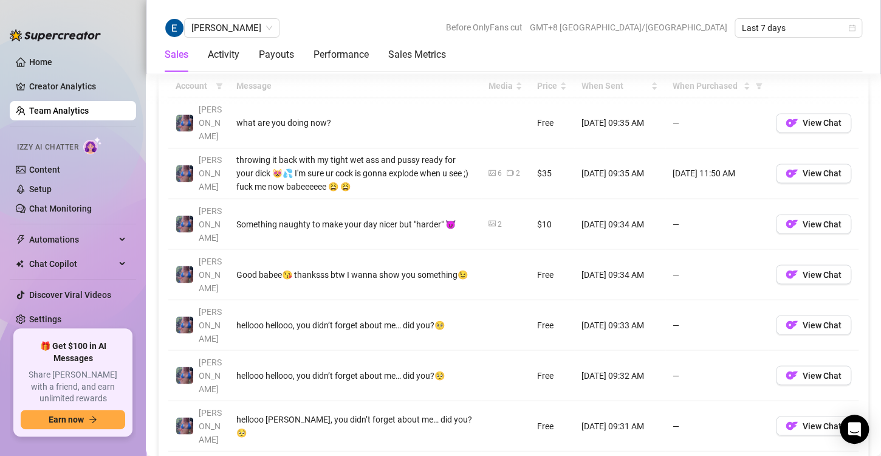
scroll to position [898, 0]
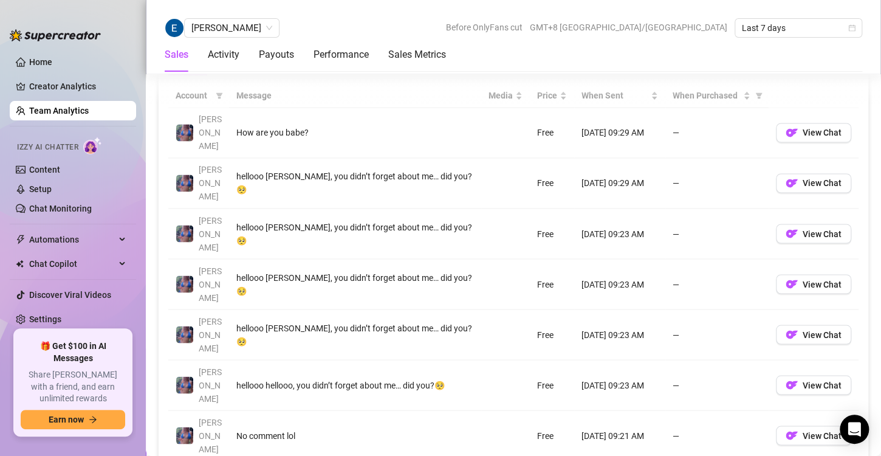
scroll to position [892, 0]
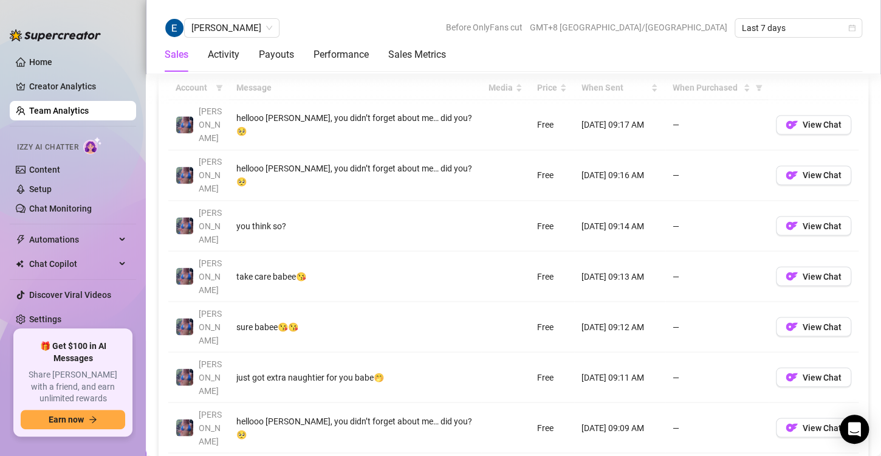
scroll to position [899, 0]
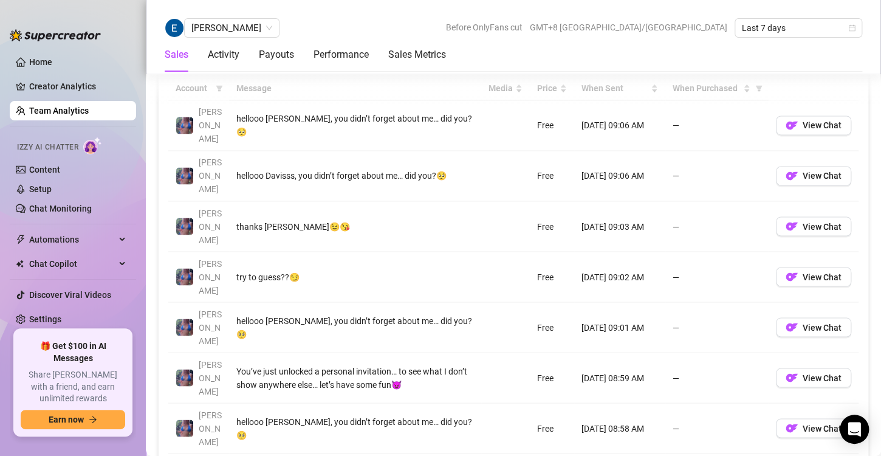
scroll to position [926, 0]
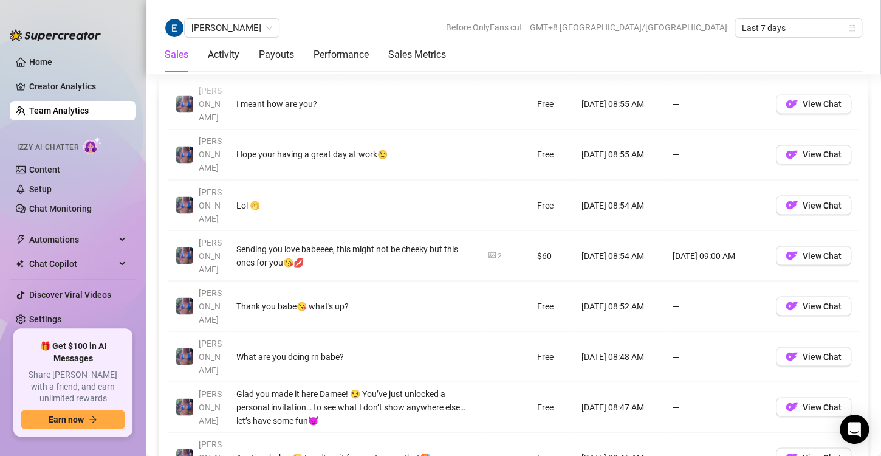
scroll to position [933, 0]
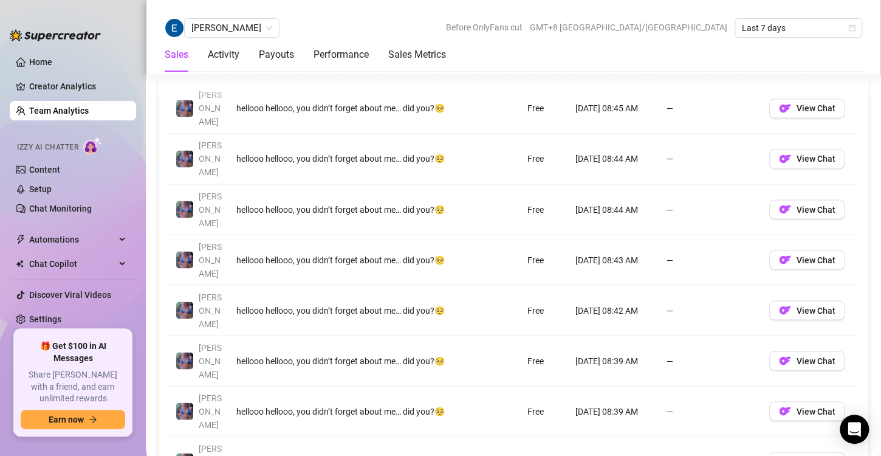
scroll to position [911, 0]
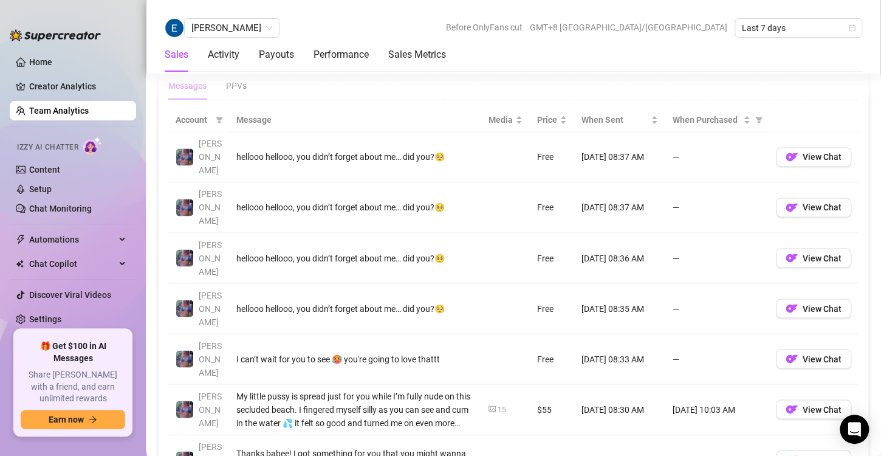
scroll to position [918, 0]
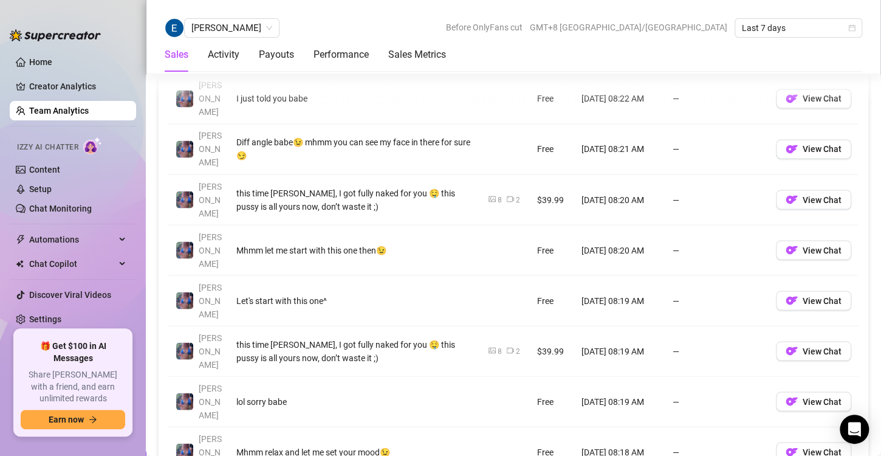
scroll to position [921, 0]
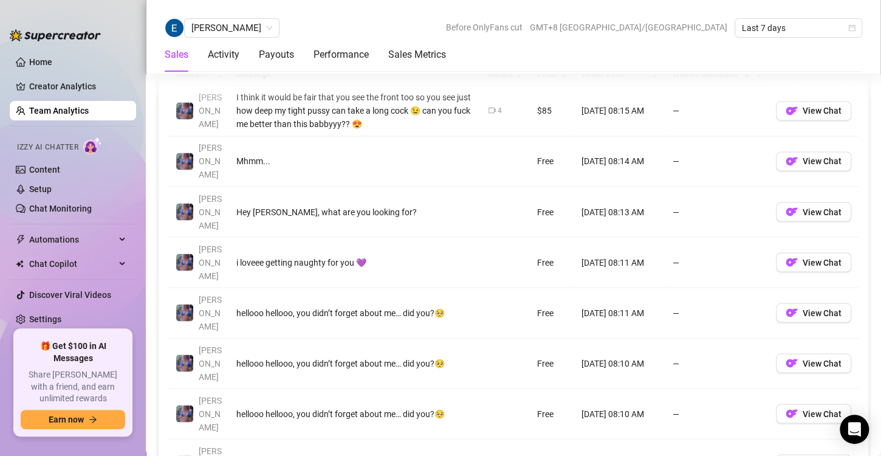
scroll to position [910, 0]
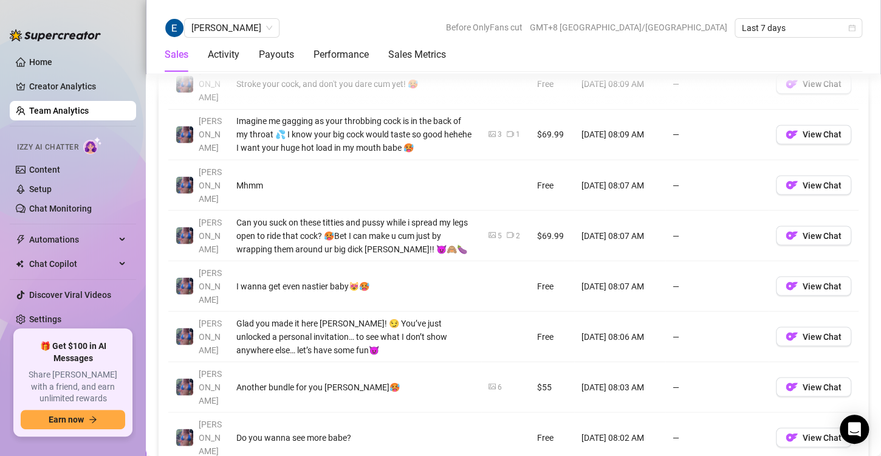
scroll to position [943, 0]
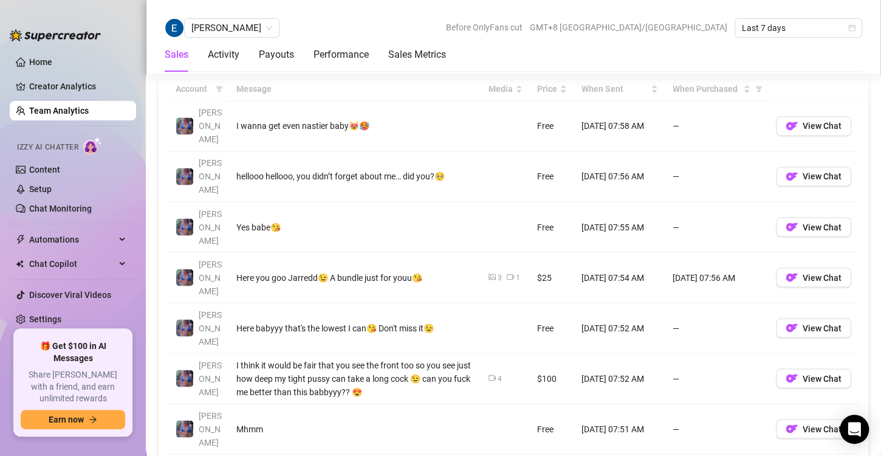
scroll to position [894, 0]
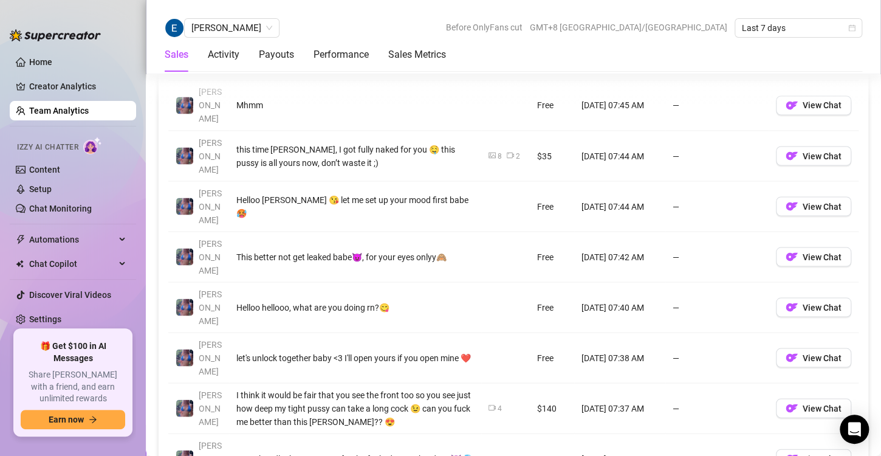
scroll to position [965, 0]
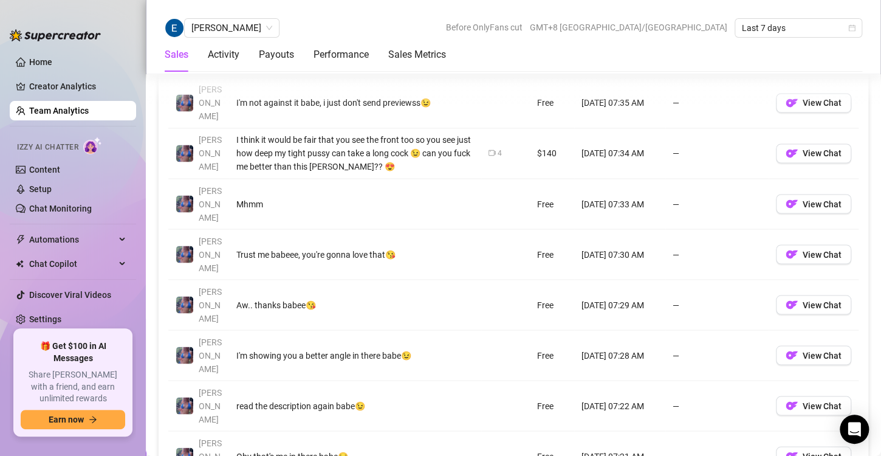
scroll to position [918, 0]
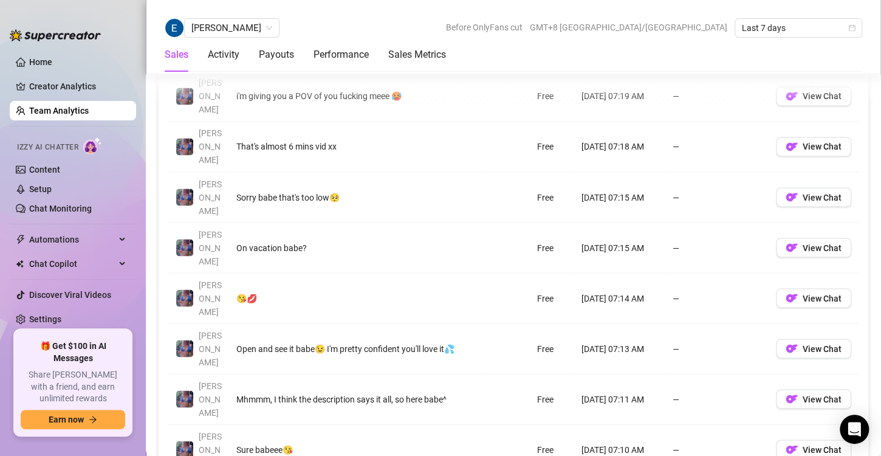
scroll to position [923, 0]
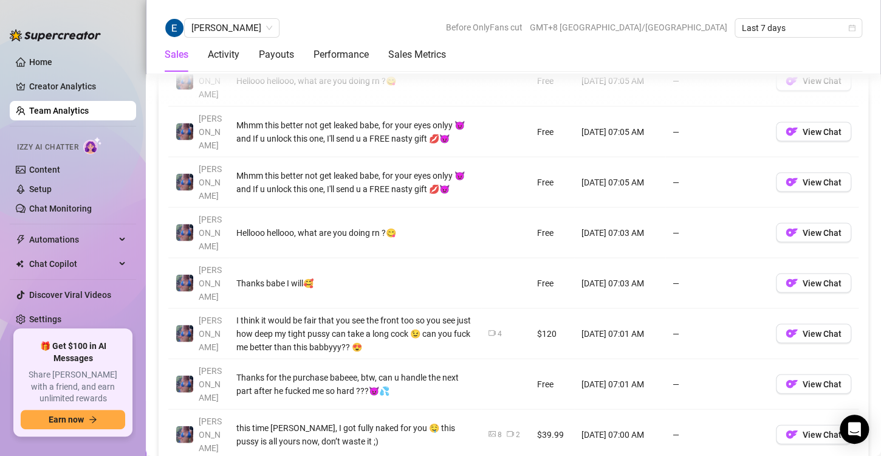
scroll to position [989, 0]
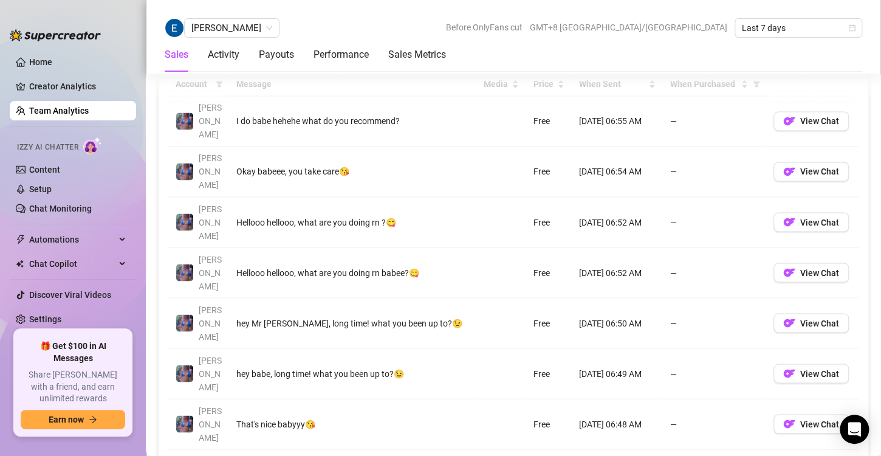
scroll to position [903, 0]
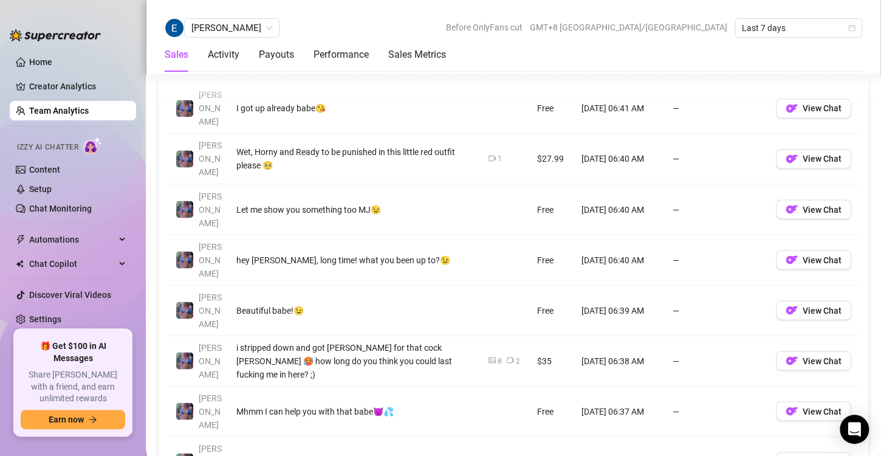
scroll to position [912, 0]
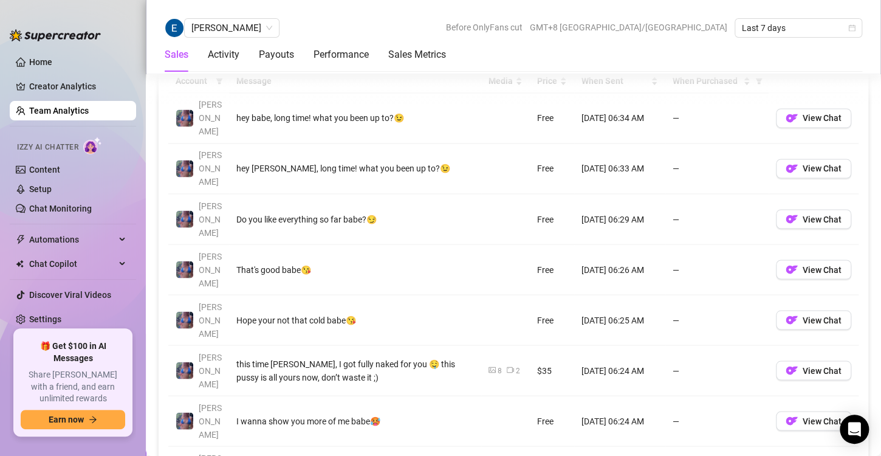
scroll to position [903, 0]
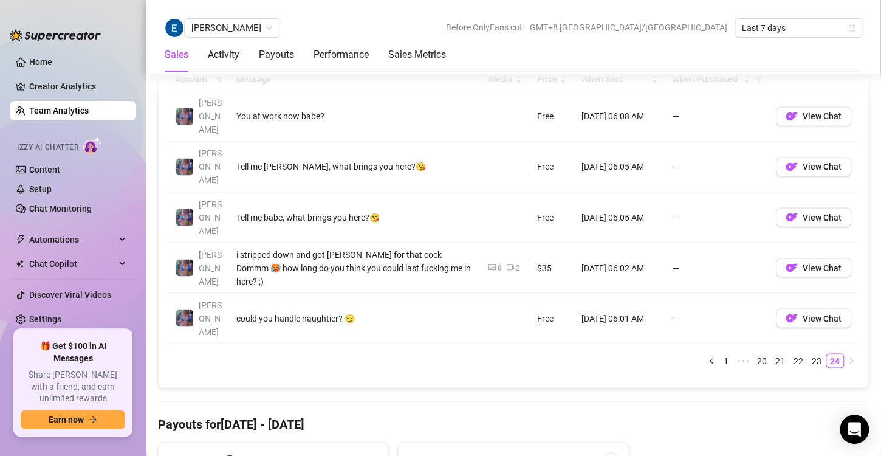
click at [51, 111] on link "Team Analytics" at bounding box center [59, 111] width 60 height 10
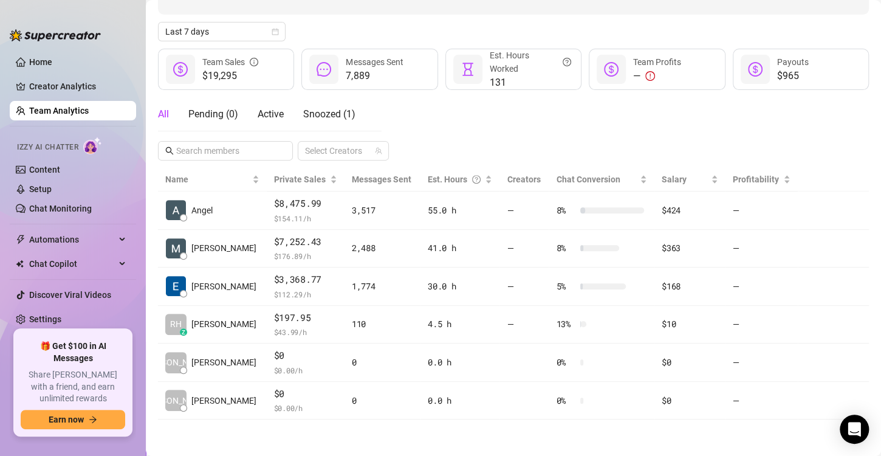
scroll to position [121, 0]
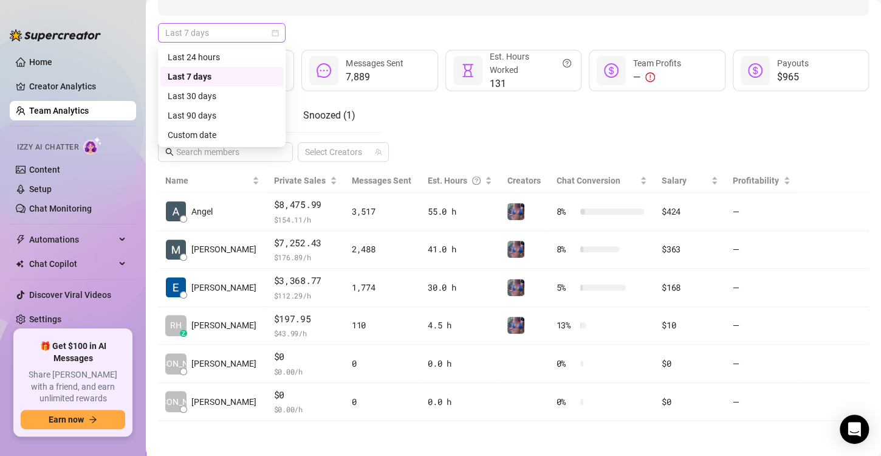
click at [281, 35] on div "Last 7 days" at bounding box center [222, 32] width 128 height 19
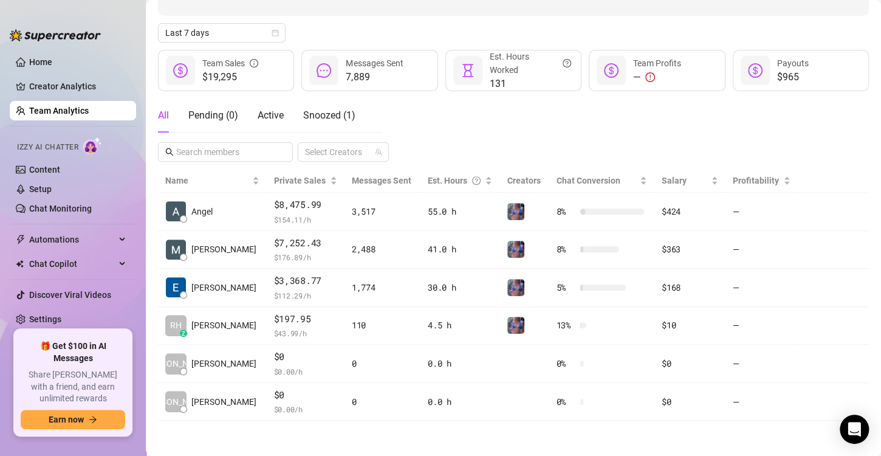
click at [391, 24] on div "Last 7 days" at bounding box center [513, 32] width 711 height 19
